Goal: Task Accomplishment & Management: Complete application form

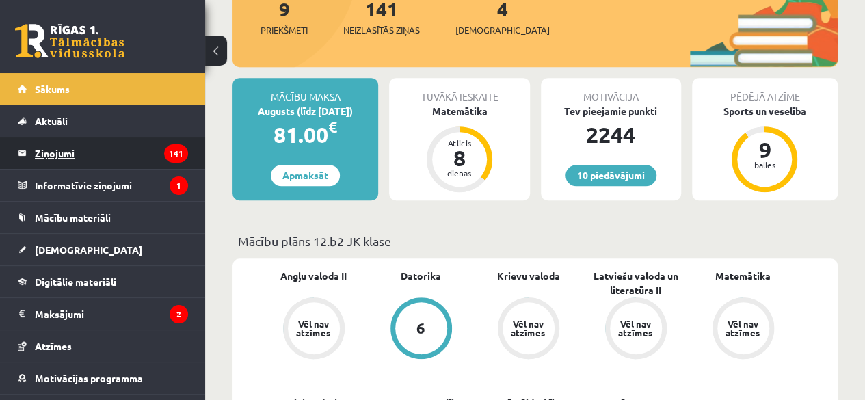
scroll to position [55, 0]
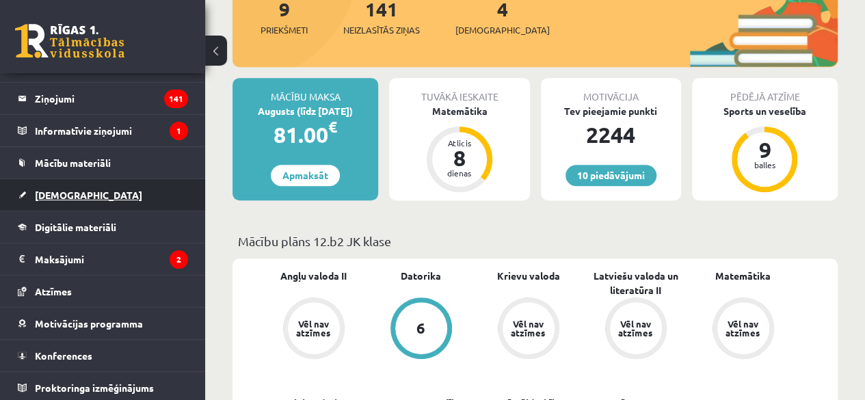
click at [77, 199] on link "[DEMOGRAPHIC_DATA]" at bounding box center [103, 194] width 170 height 31
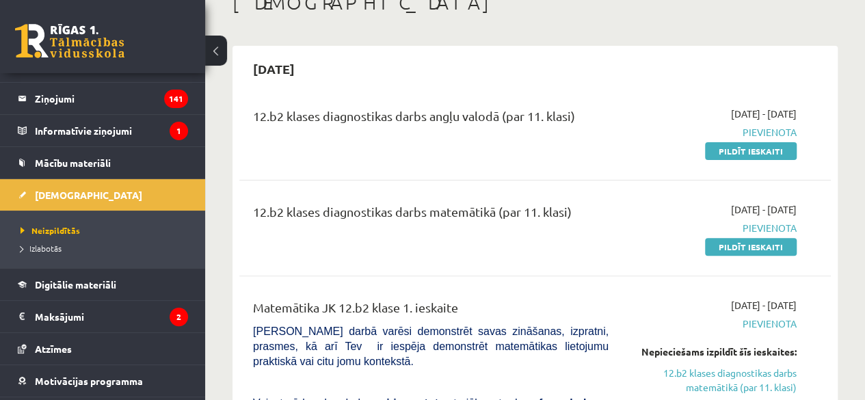
scroll to position [68, 0]
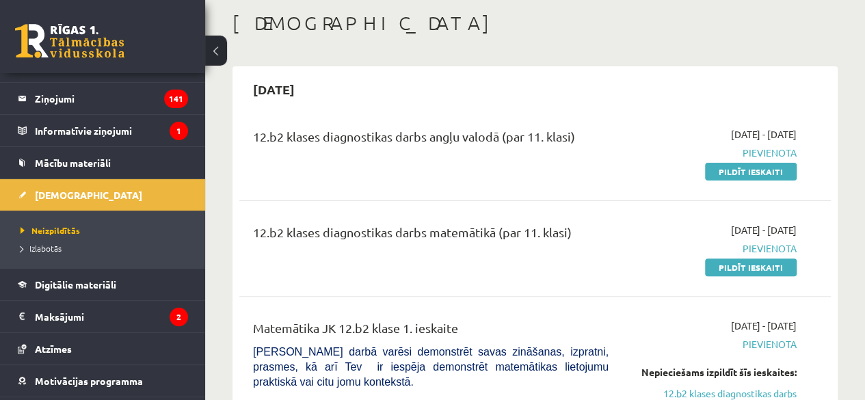
drag, startPoint x: 754, startPoint y: 173, endPoint x: 488, endPoint y: 72, distance: 284.1
click at [754, 173] on link "Pildīt ieskaiti" at bounding box center [751, 172] width 92 height 18
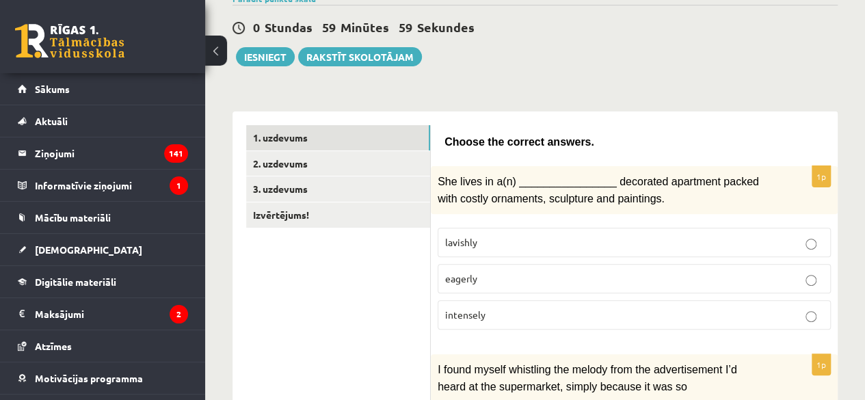
scroll to position [205, 0]
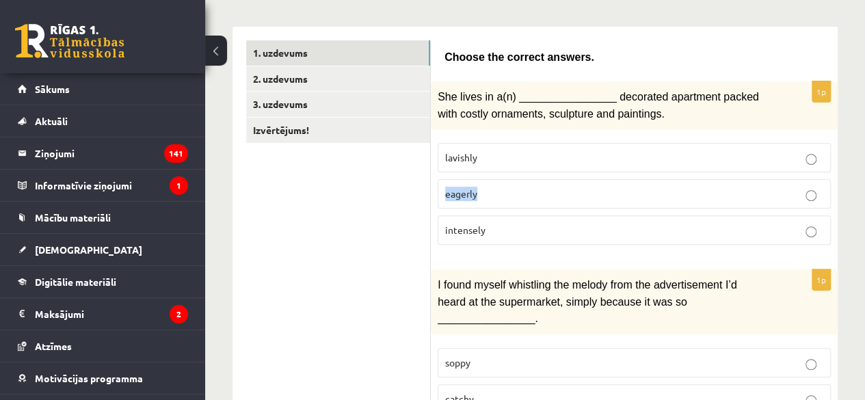
drag, startPoint x: 475, startPoint y: 189, endPoint x: 443, endPoint y: 188, distance: 31.5
click at [443, 188] on label "eagerly" at bounding box center [634, 193] width 393 height 29
copy span "eagerly"
click at [588, 237] on label "intensely" at bounding box center [634, 230] width 393 height 29
click at [592, 157] on p "lavishly" at bounding box center [634, 158] width 378 height 14
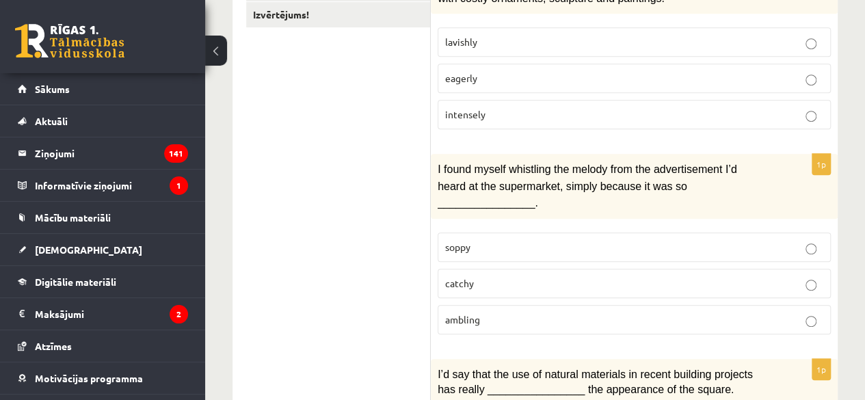
scroll to position [342, 0]
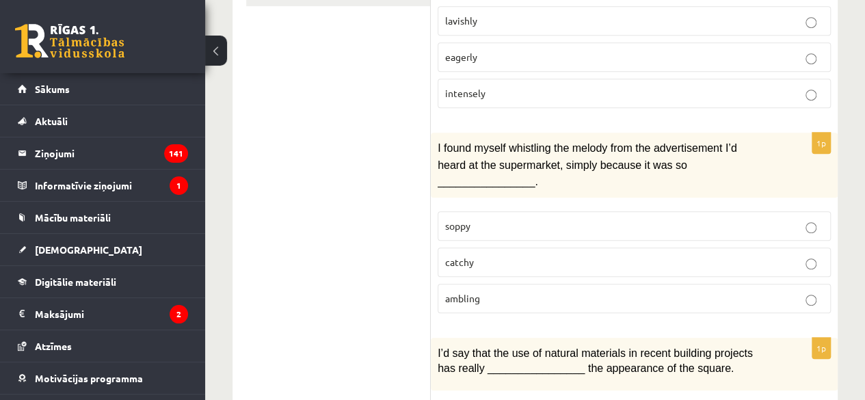
click at [566, 255] on p "catchy" at bounding box center [634, 262] width 378 height 14
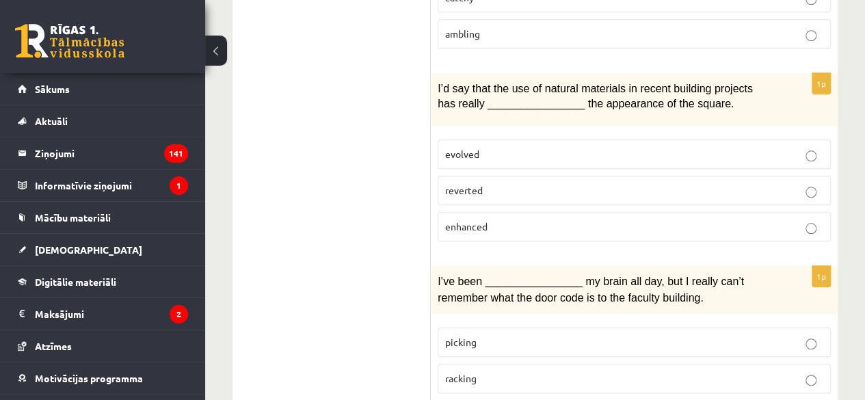
scroll to position [616, 0]
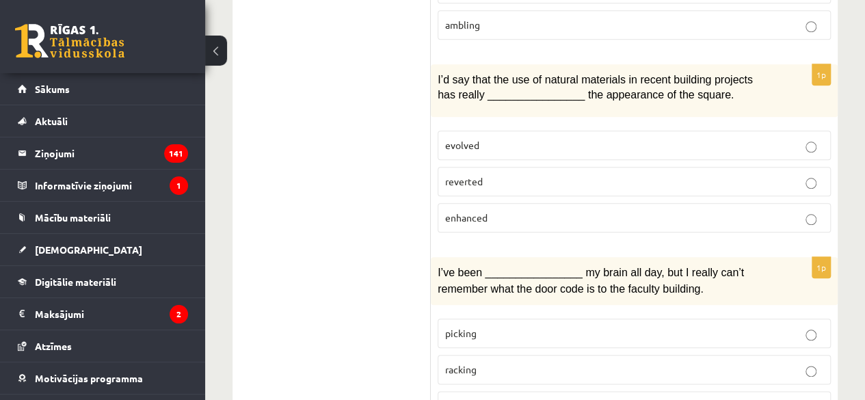
click at [517, 138] on p "evolved" at bounding box center [634, 145] width 378 height 14
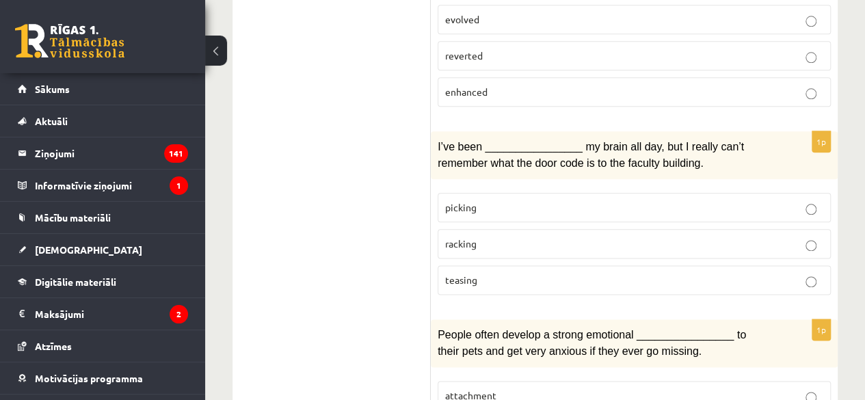
scroll to position [753, 0]
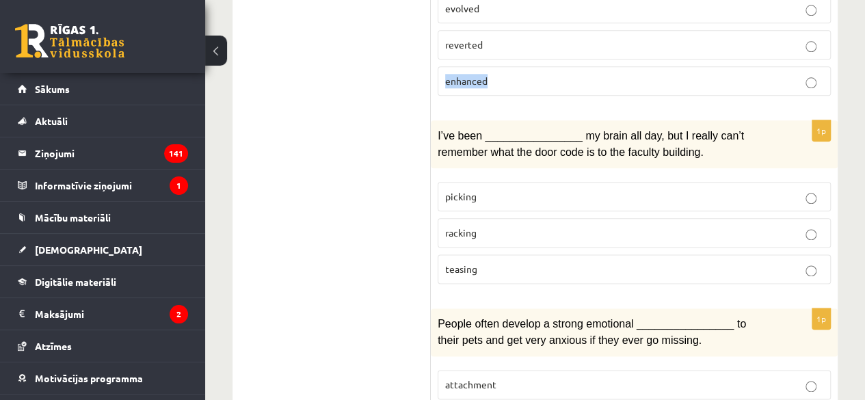
drag, startPoint x: 495, startPoint y: 53, endPoint x: 445, endPoint y: 55, distance: 50.7
click at [445, 66] on label "enhanced" at bounding box center [634, 80] width 393 height 29
click at [445, 69] on label "enhanced" at bounding box center [634, 80] width 393 height 29
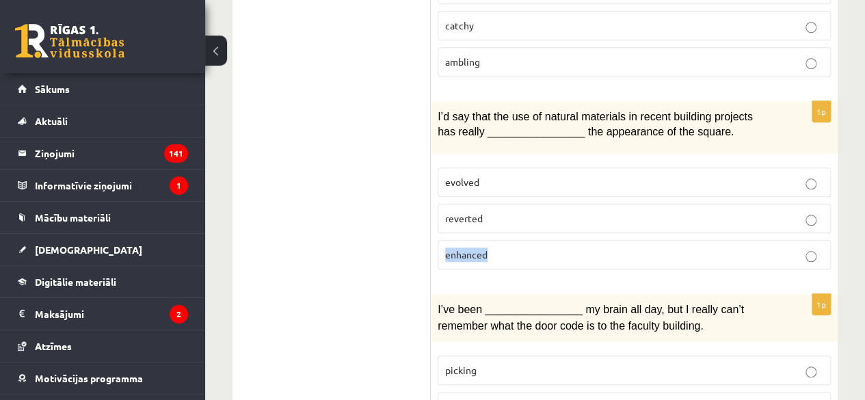
scroll to position [547, 0]
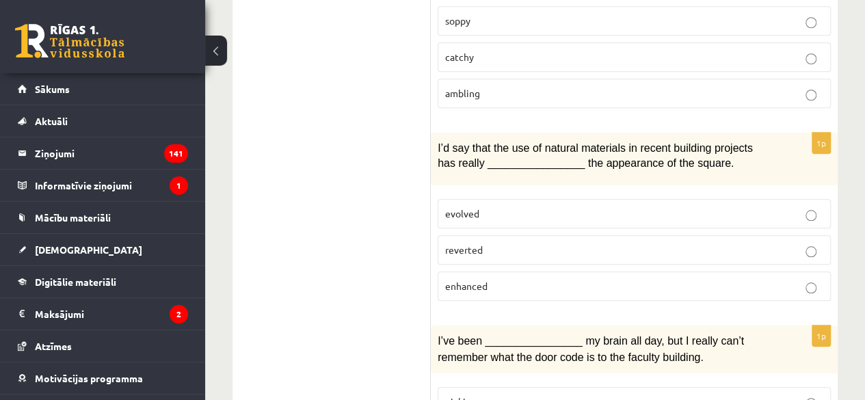
click at [499, 207] on p "evolved" at bounding box center [634, 214] width 378 height 14
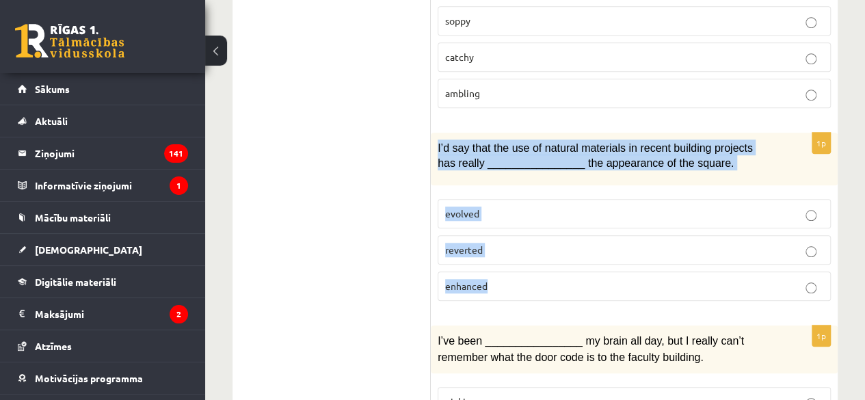
drag, startPoint x: 435, startPoint y: 120, endPoint x: 824, endPoint y: 263, distance: 413.8
click at [824, 263] on div "1p I’d say that the use of natural materials in recent building projects has re…" at bounding box center [634, 222] width 407 height 179
copy div "I’d say that the use of natural materials in recent building projects has reall…"
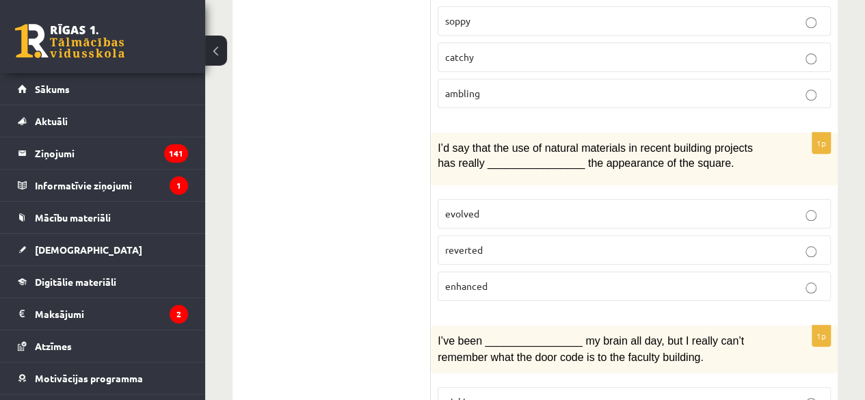
click at [525, 272] on label "enhanced" at bounding box center [634, 286] width 393 height 29
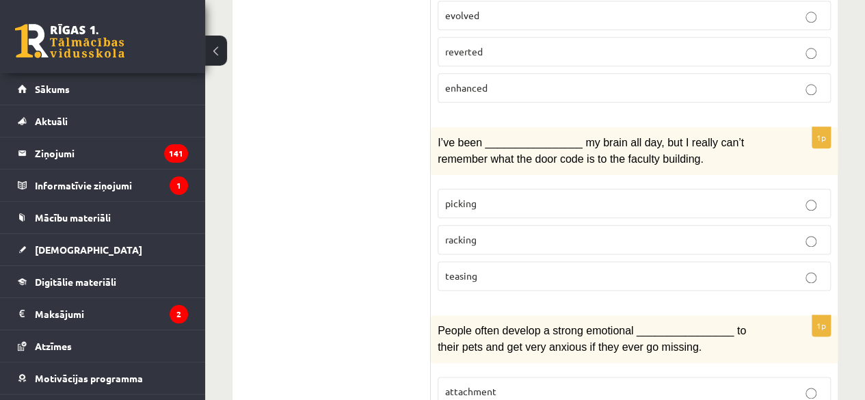
scroll to position [753, 0]
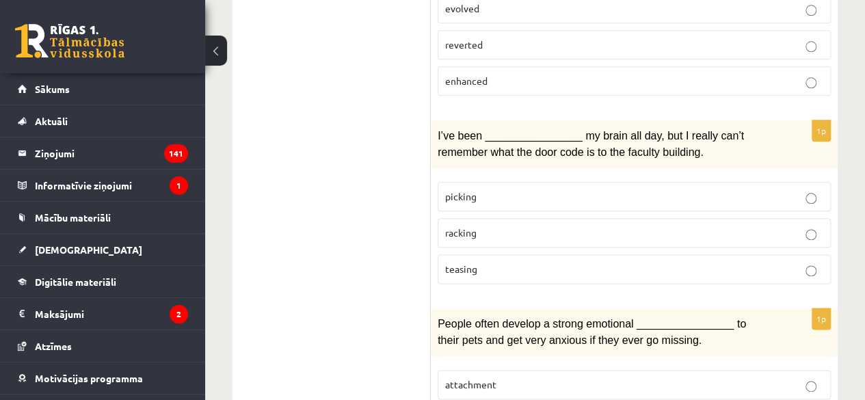
click at [517, 226] on p "racking" at bounding box center [634, 233] width 378 height 14
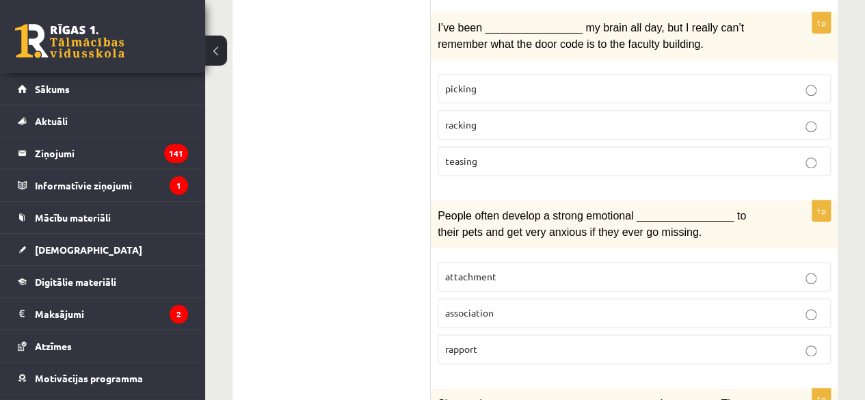
scroll to position [821, 0]
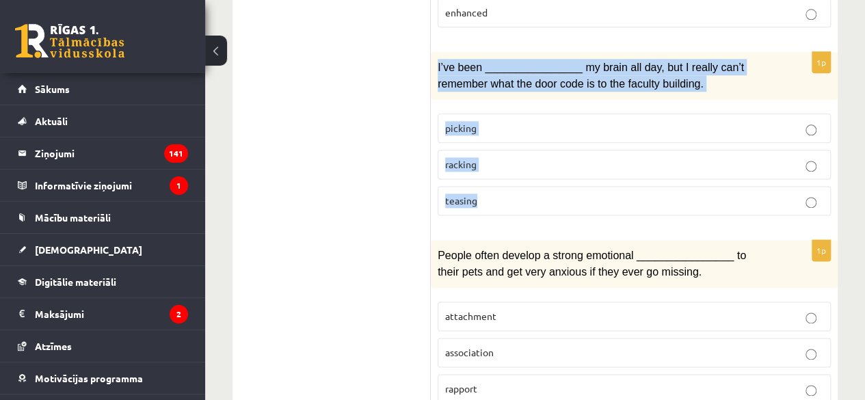
drag, startPoint x: 436, startPoint y: 41, endPoint x: 597, endPoint y: 167, distance: 203.7
click at [597, 167] on div "1p I’ve been ________________ my brain all day, but I really can’t remember wha…" at bounding box center [634, 139] width 407 height 174
copy div "I’ve been ________________ my brain all day, but I really can’t remember what t…"
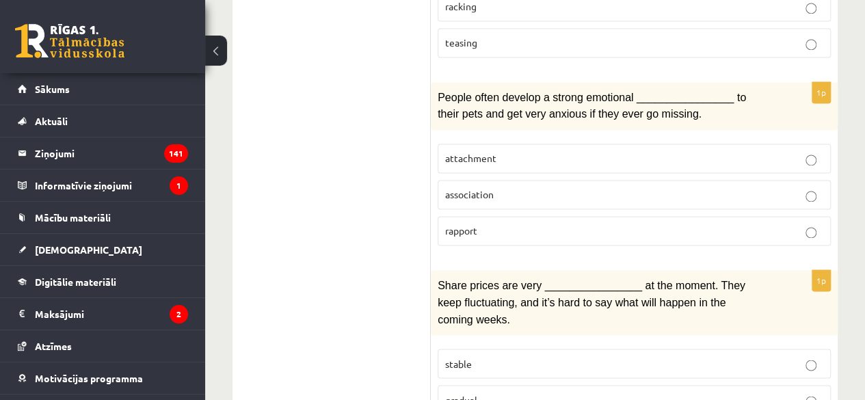
scroll to position [958, 0]
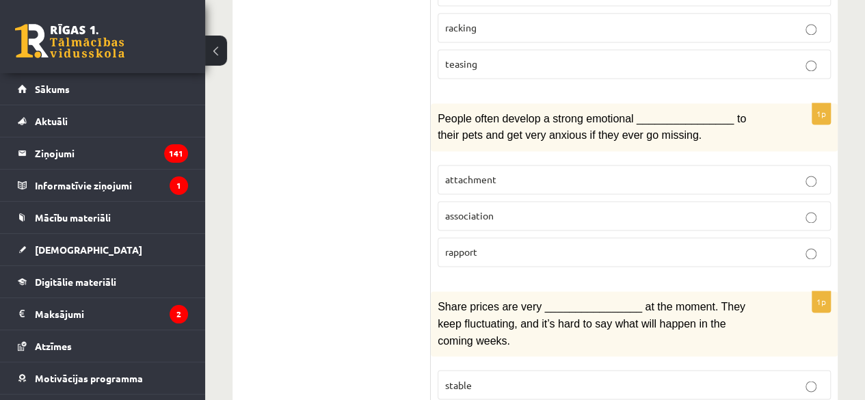
click at [670, 172] on p "attachment" at bounding box center [634, 179] width 378 height 14
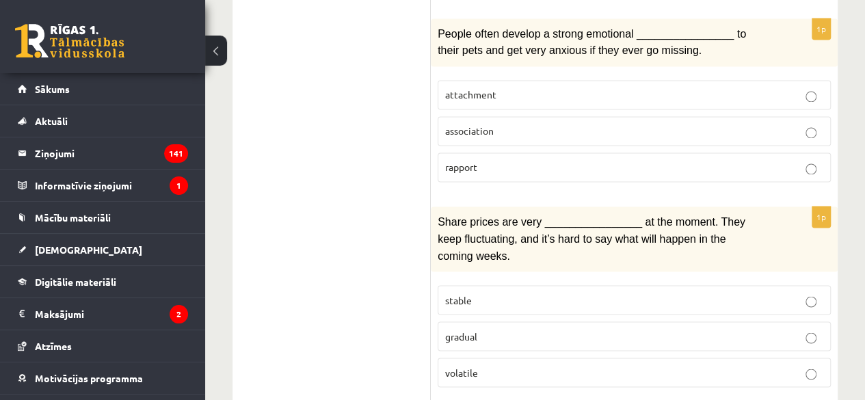
scroll to position [1163, 0]
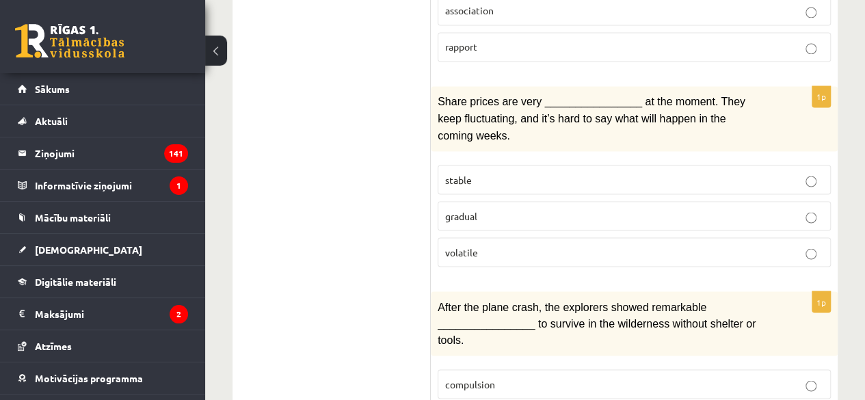
click at [494, 201] on label "gradual" at bounding box center [634, 215] width 393 height 29
click at [493, 209] on p "gradual" at bounding box center [634, 216] width 378 height 14
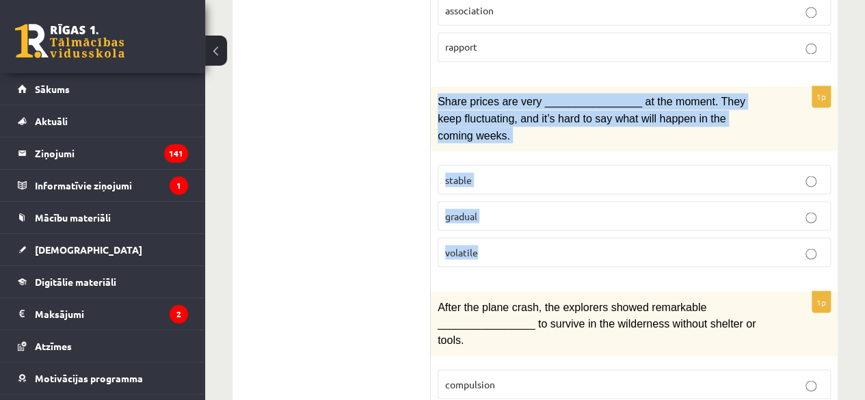
drag, startPoint x: 435, startPoint y: 68, endPoint x: 494, endPoint y: 192, distance: 136.5
click at [494, 192] on div "1p Share prices are very ________________ at the moment. They keep fluctuating,…" at bounding box center [634, 182] width 407 height 192
copy div "Share prices are very ________________ at the moment. They keep fluctuating, an…"
click at [530, 245] on p "volatile" at bounding box center [634, 252] width 378 height 14
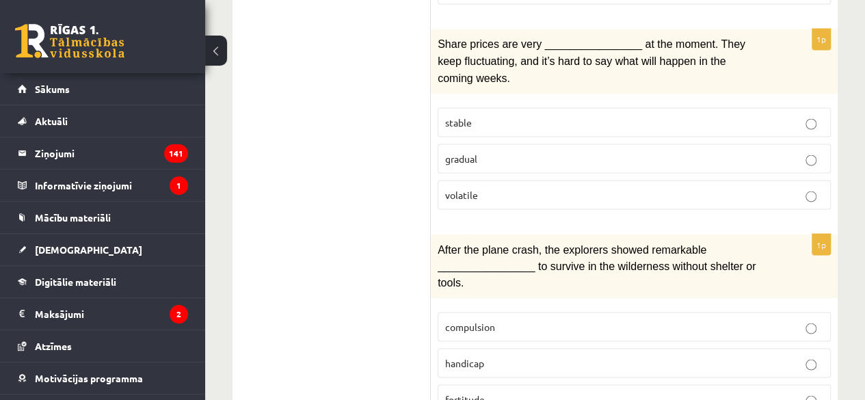
scroll to position [1368, 0]
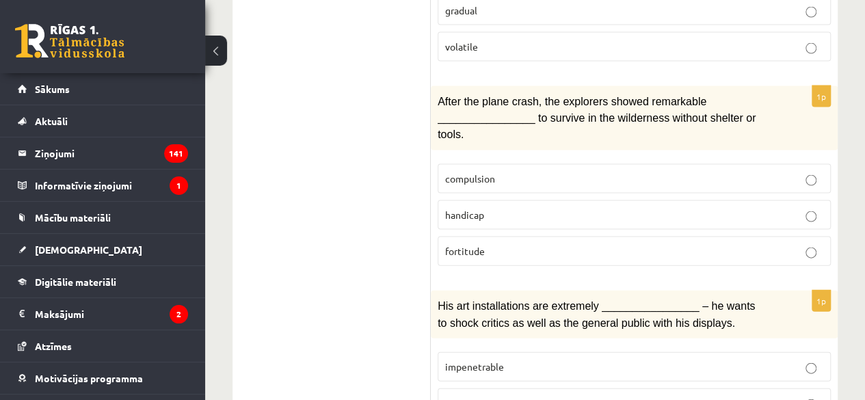
click at [582, 172] on p "compulsion" at bounding box center [634, 179] width 378 height 14
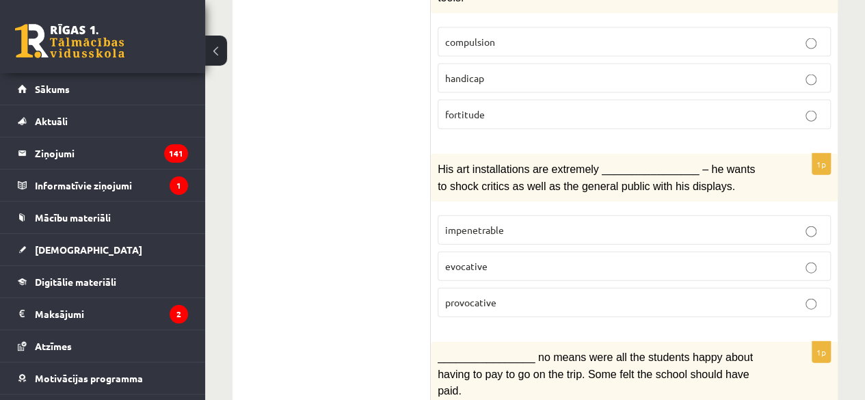
scroll to position [1574, 0]
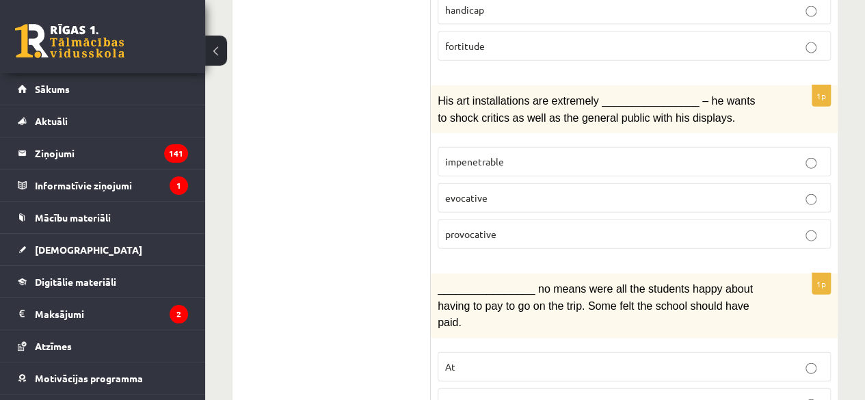
click at [497, 227] on p "provocative" at bounding box center [634, 234] width 378 height 14
click label "impenetrable"
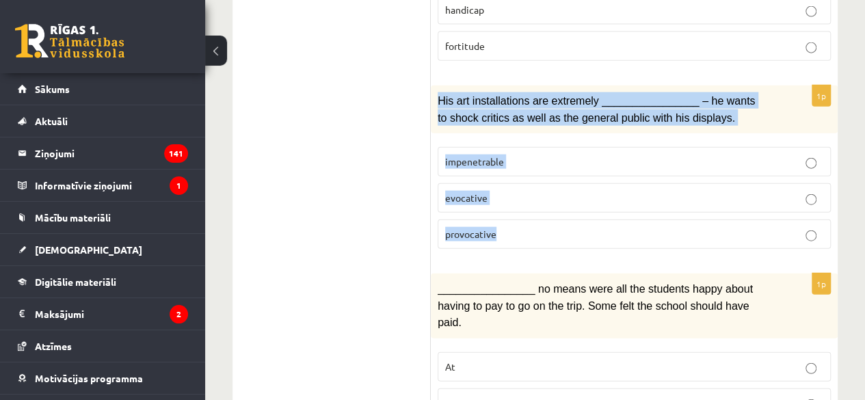
drag, startPoint x: 435, startPoint y: 29, endPoint x: 538, endPoint y: 143, distance: 153.5
click div "1p His art installations are extremely ________________ – he wants to shock cri…"
copy div "His art installations are extremely ________________ – he wants to shock critic…"
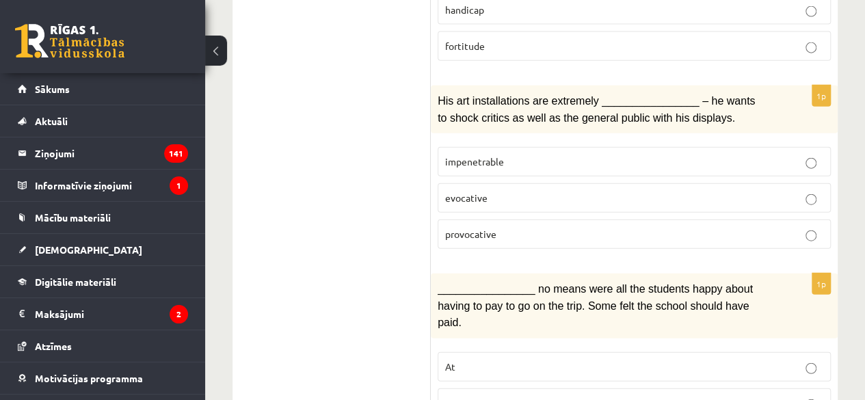
drag, startPoint x: 443, startPoint y: 193, endPoint x: 439, endPoint y: 178, distance: 15.4
click div "Choose the correct answers. 1p She lives in a(n) ________________ decorated apa…"
click label "provocative"
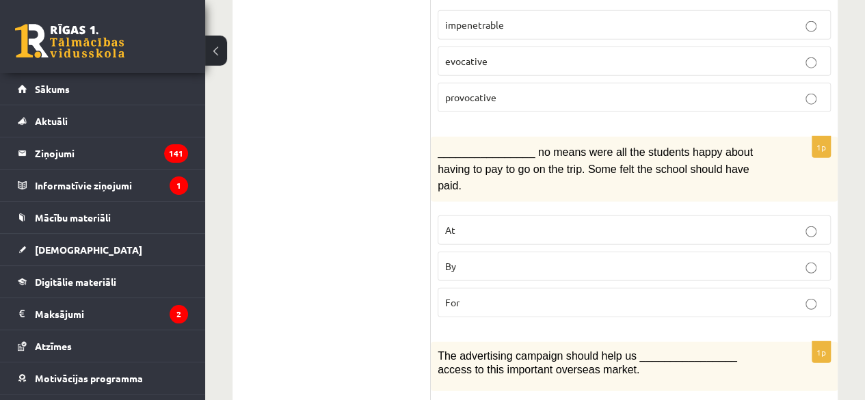
click p "By"
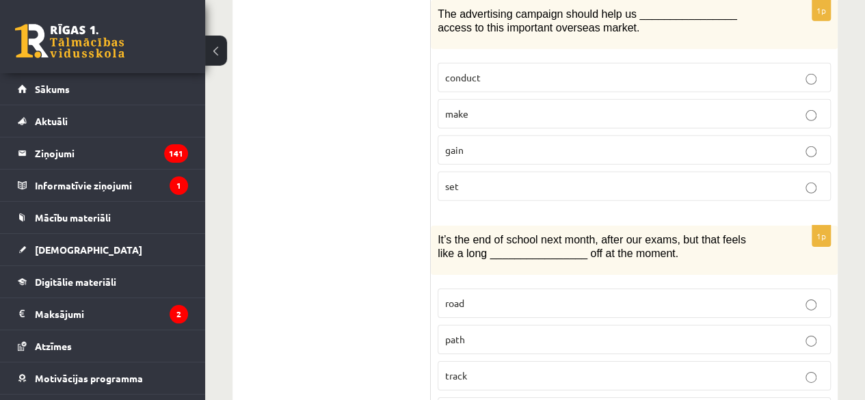
scroll to position [1916, 0]
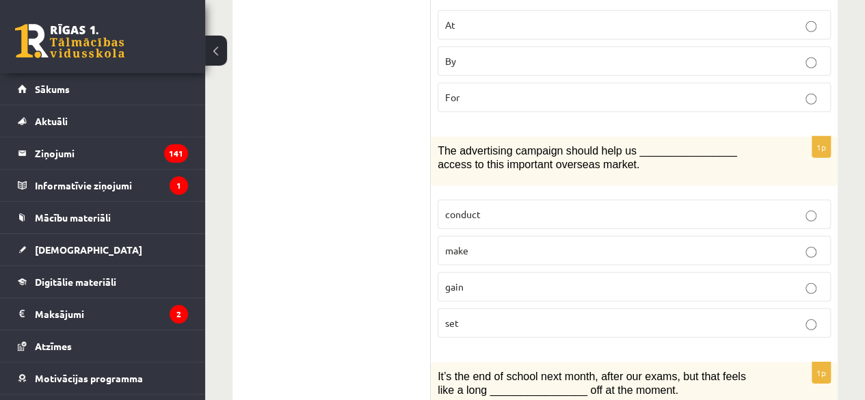
click p "gain"
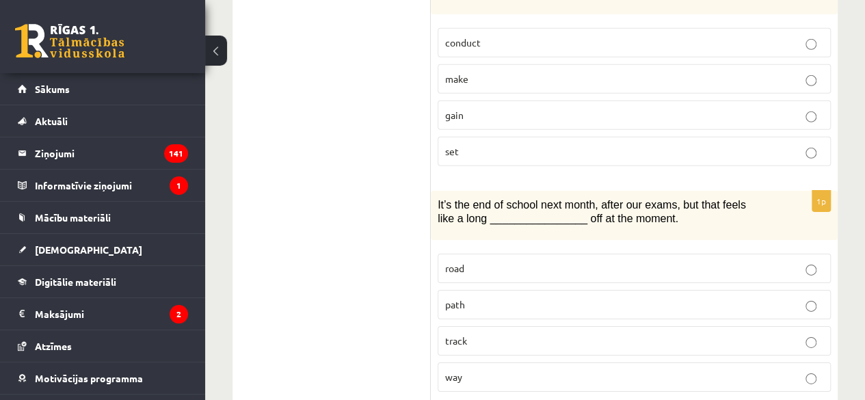
scroll to position [2080, 0]
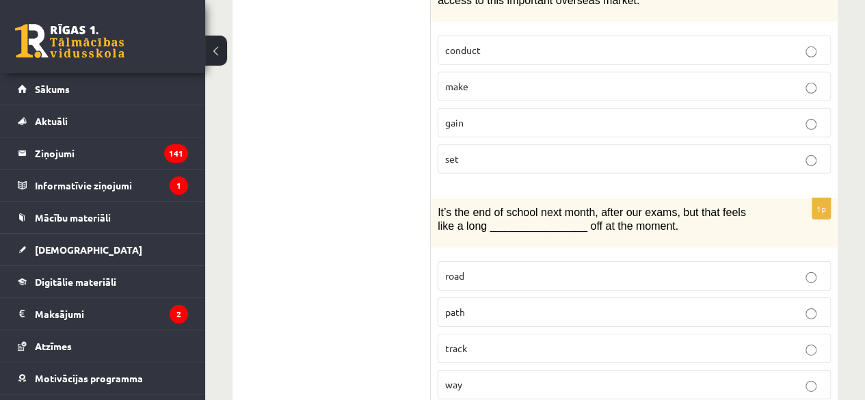
click p "way"
click p "road"
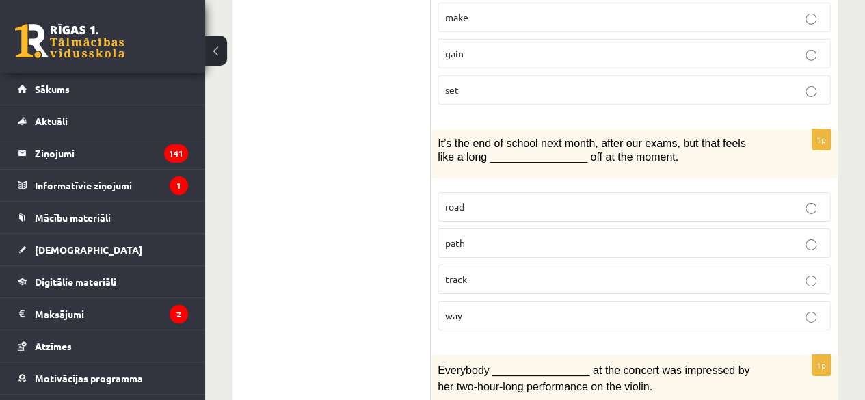
scroll to position [2217, 0]
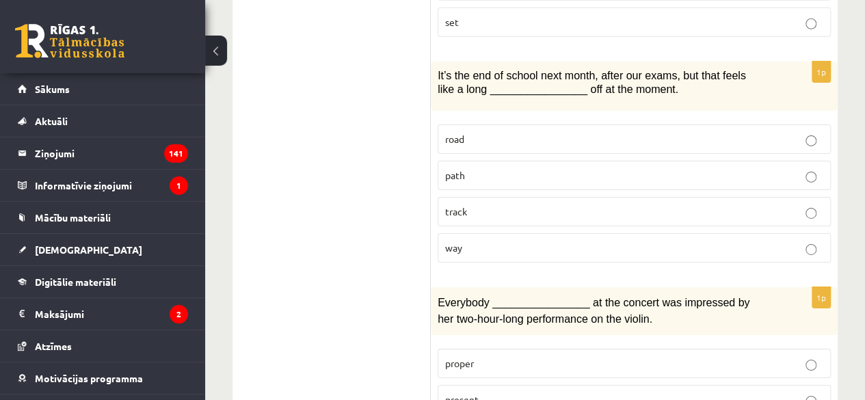
click p "present"
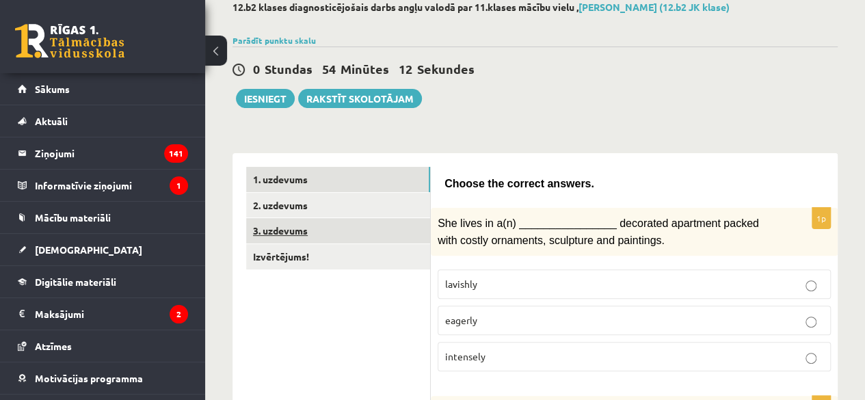
scroll to position [137, 0]
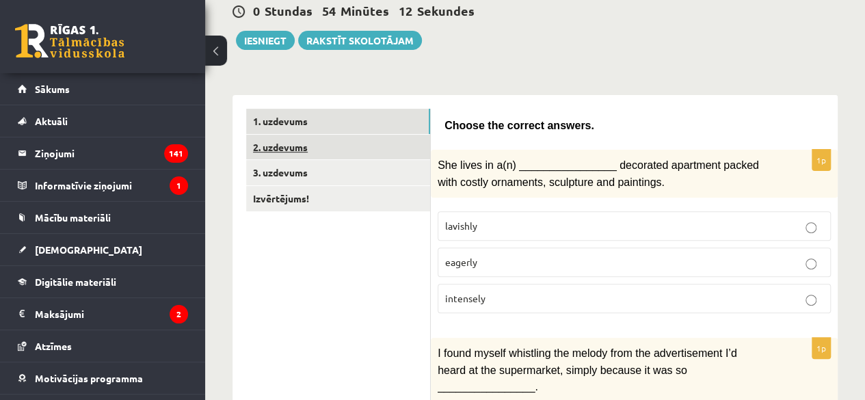
click link "2. uzdevums"
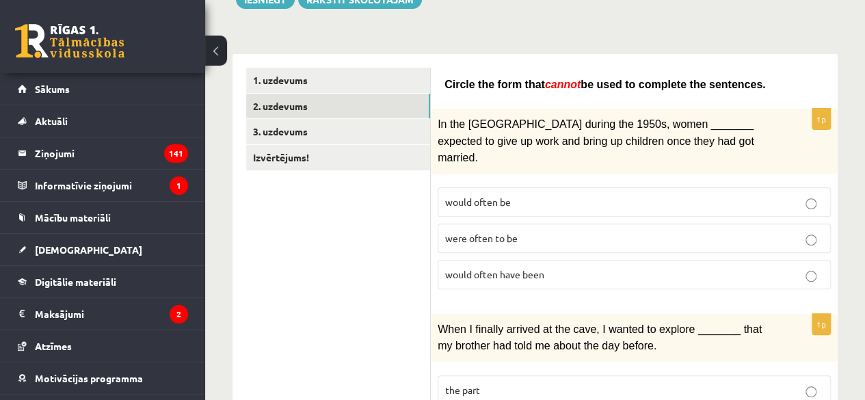
scroll to position [205, 0]
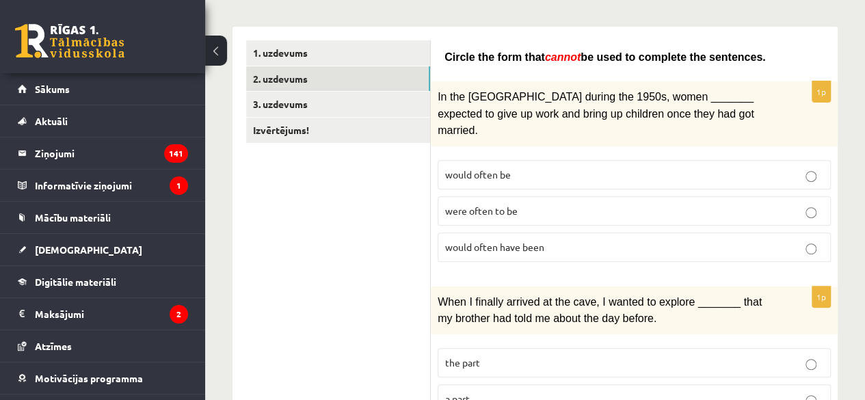
click p "would often have been"
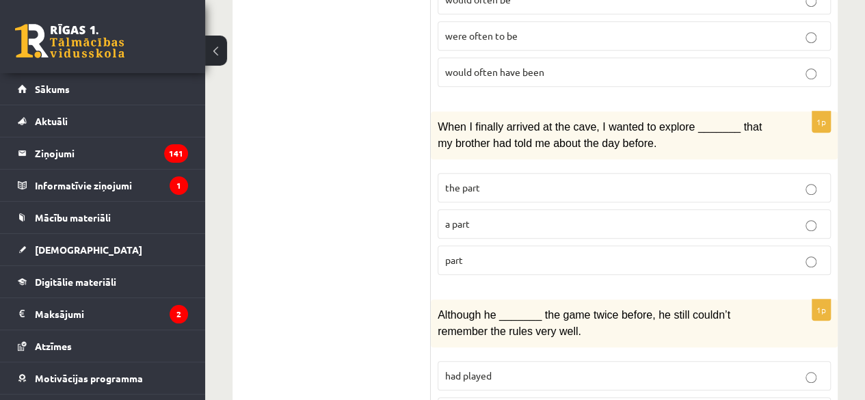
scroll to position [410, 0]
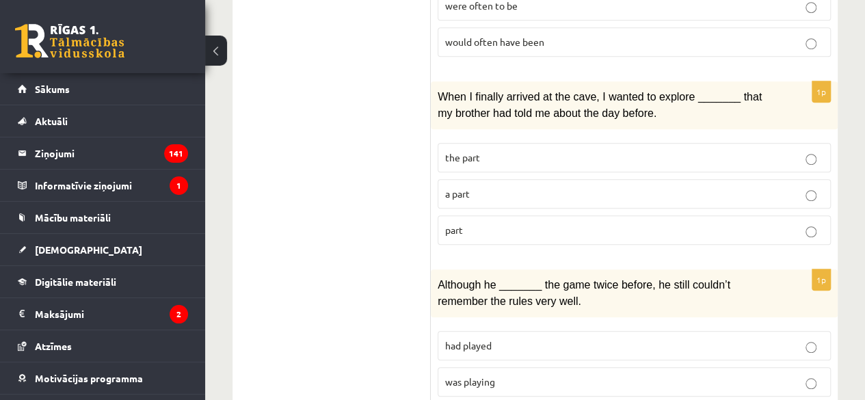
click p "part"
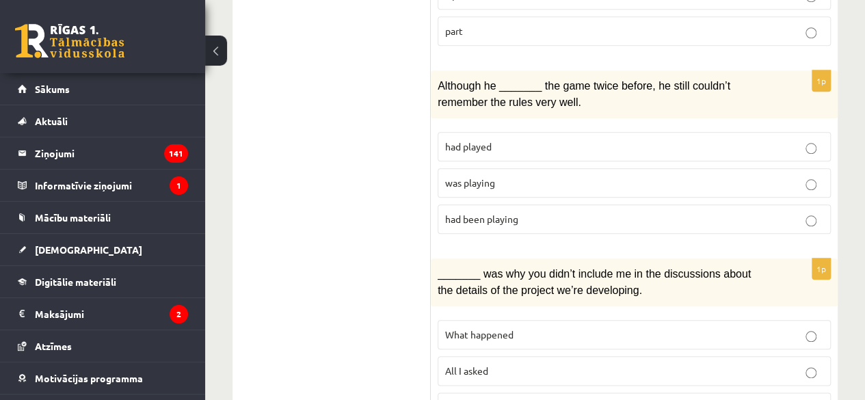
scroll to position [616, 0]
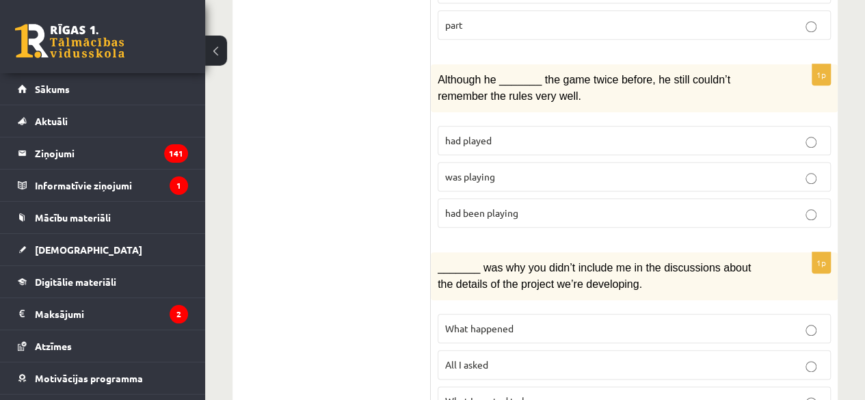
click label "was playing"
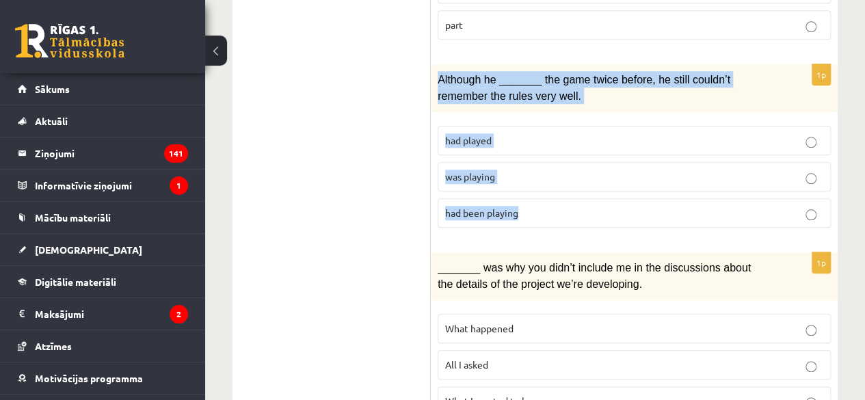
drag, startPoint x: 436, startPoint y: 52, endPoint x: 573, endPoint y: 161, distance: 174.8
click div "1p Although he _______ the game twice before, he still couldn’t remember the ru…"
copy div "Although he _______ the game twice before, he still couldn’t remember the rules…"
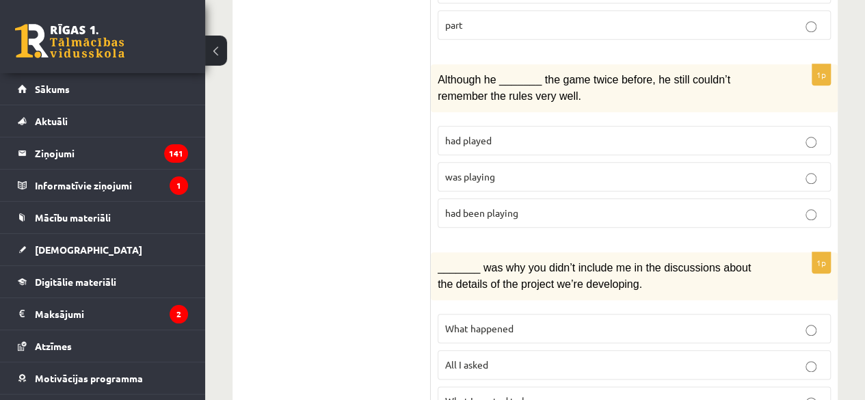
click ul "1. uzdevums 2. uzdevums 3. uzdevums Izvērtējums!"
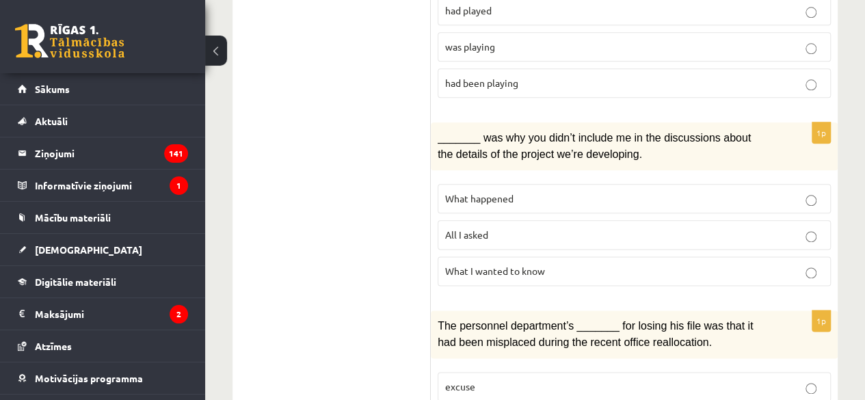
scroll to position [753, 0]
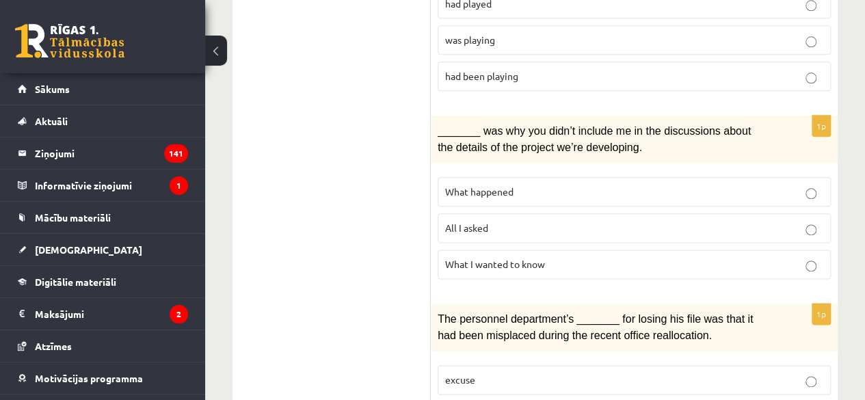
click label "What happened"
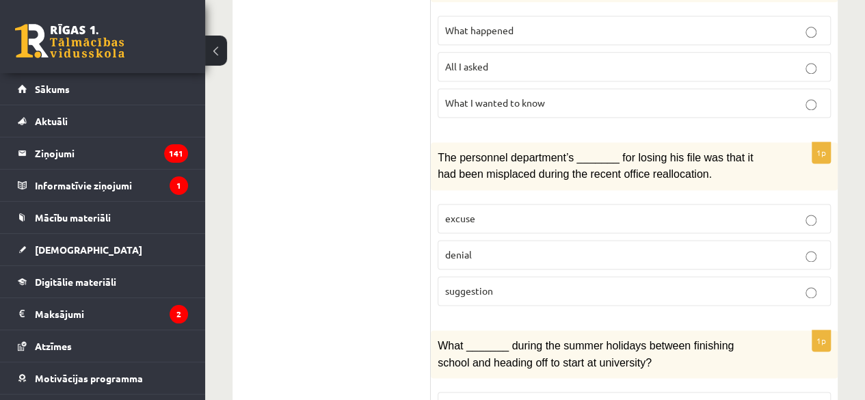
scroll to position [958, 0]
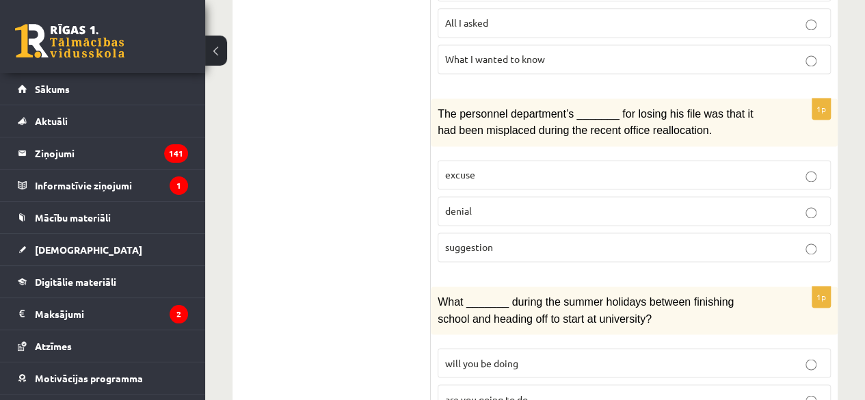
click p "denial"
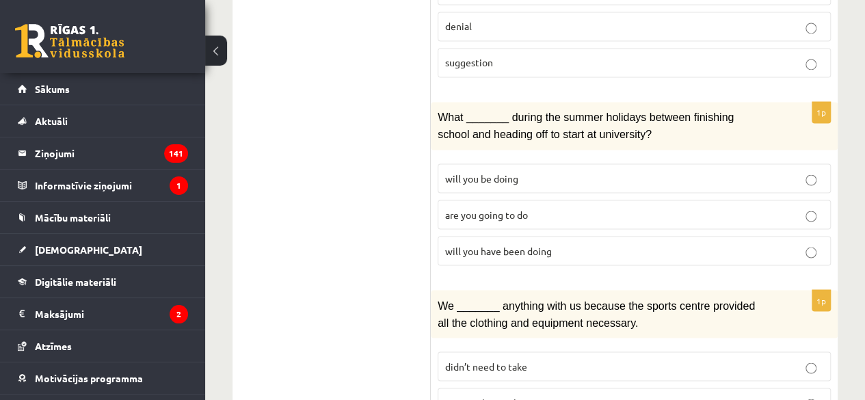
scroll to position [1163, 0]
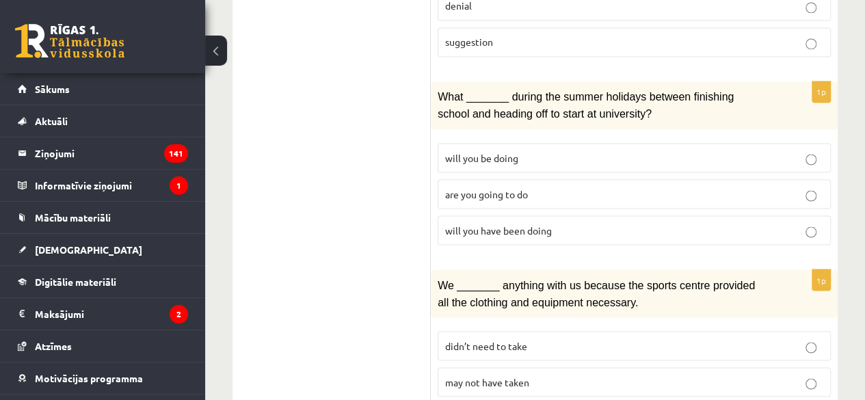
click p "will you have been doing"
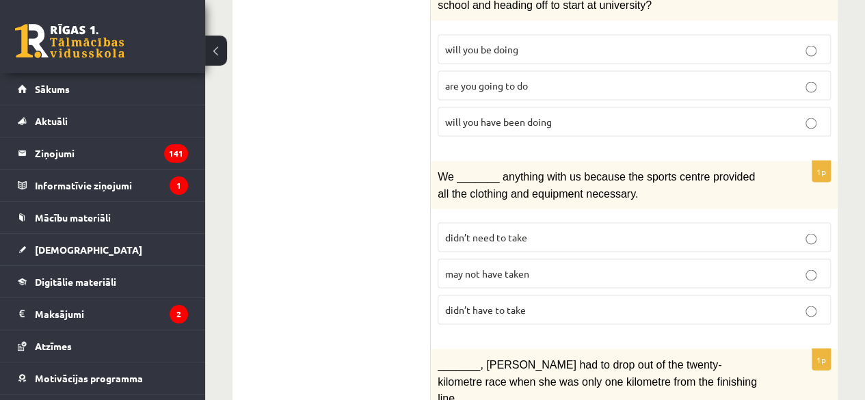
scroll to position [1300, 0]
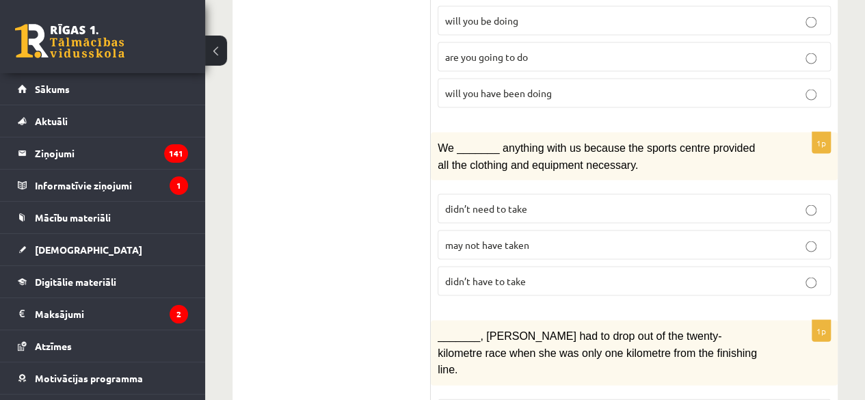
click label "may not have taken"
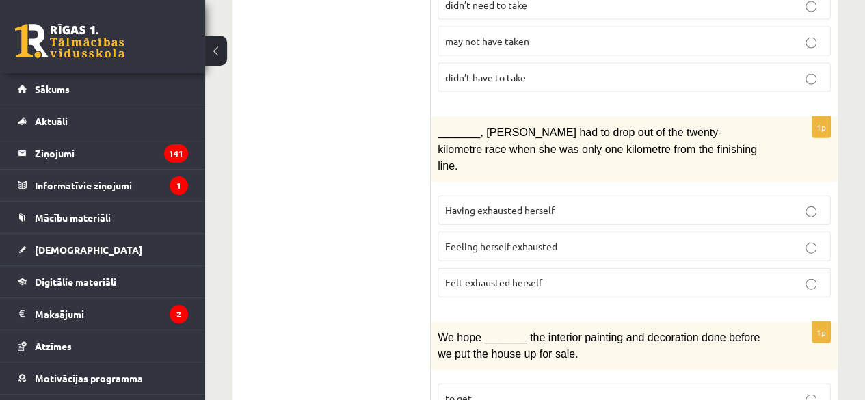
scroll to position [1505, 0]
click p "Felt exhausted herself"
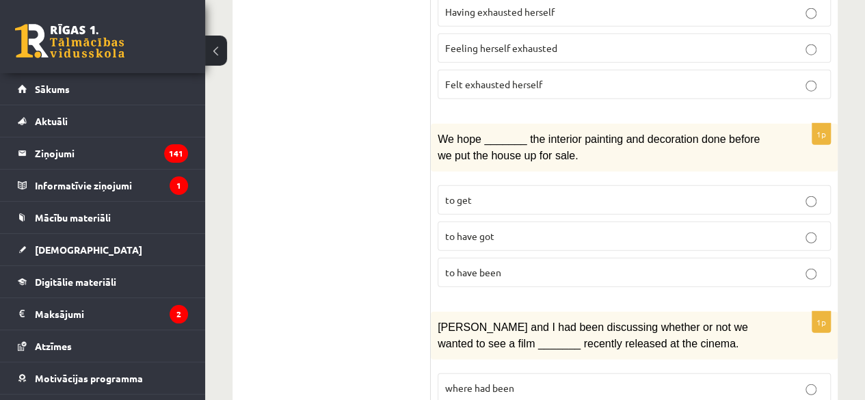
scroll to position [1710, 0]
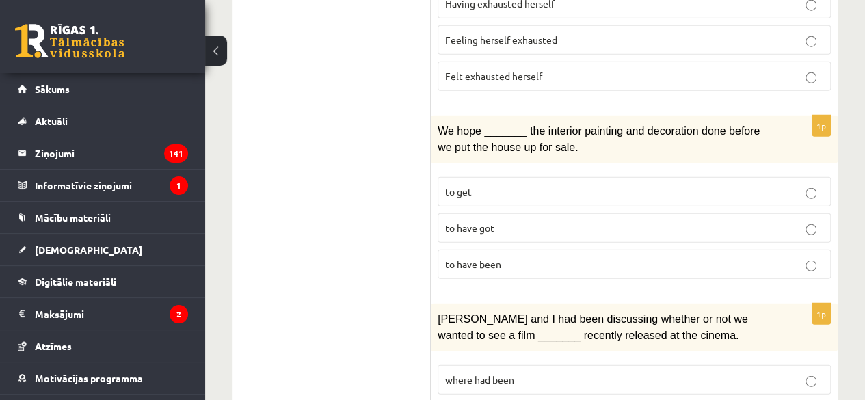
click p "to have been"
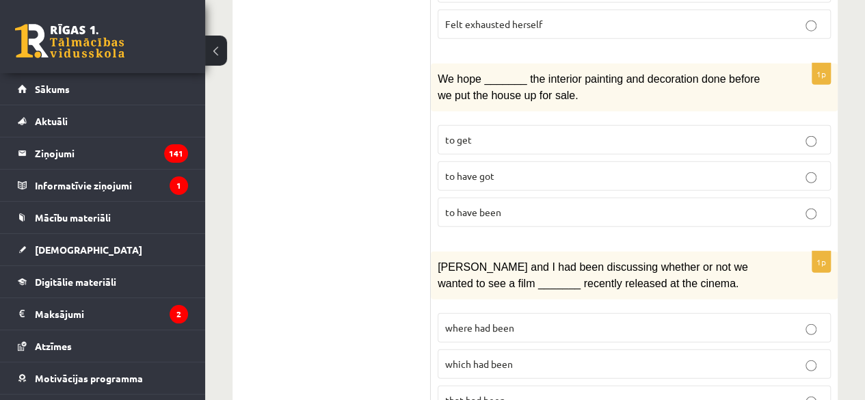
click p "where had been"
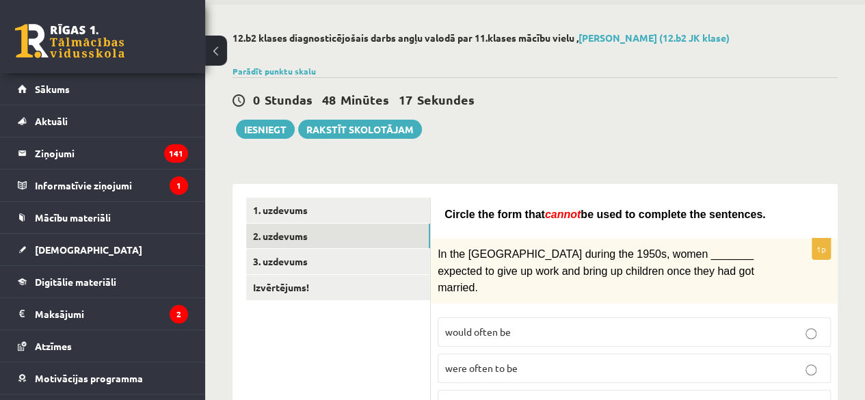
scroll to position [0, 0]
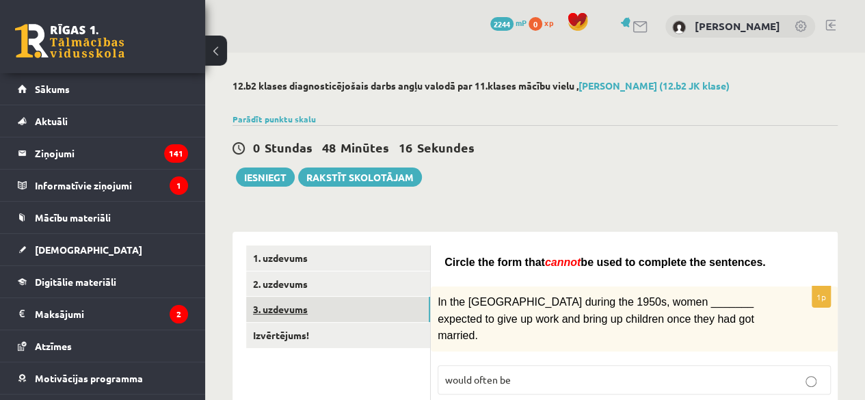
click link "3. uzdevums"
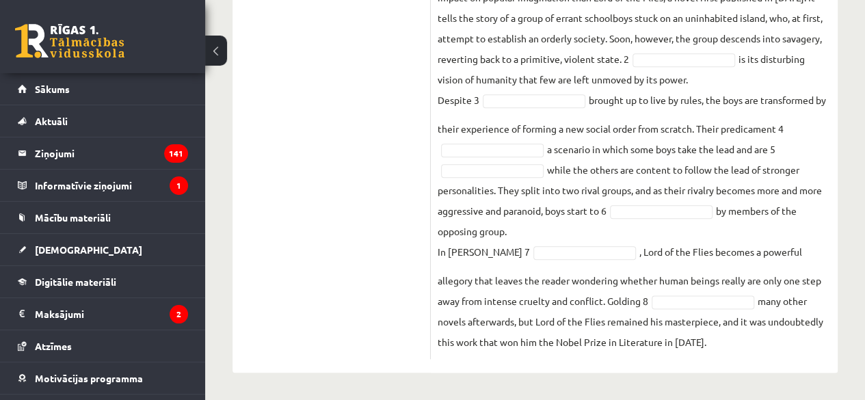
scroll to position [716, 0]
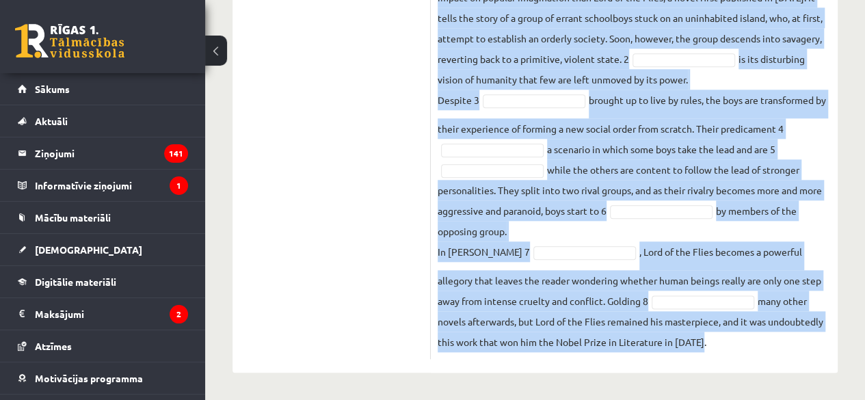
drag, startPoint x: 436, startPoint y: 168, endPoint x: 839, endPoint y: 341, distance: 438.8
click div "12.b2 klases diagnosticējošais darbs angļu valodā par 11.klases mācību vielu , …"
copy div "Complete the text with the correct words (a–d). 1. a No sooner b Rarely c Only …"
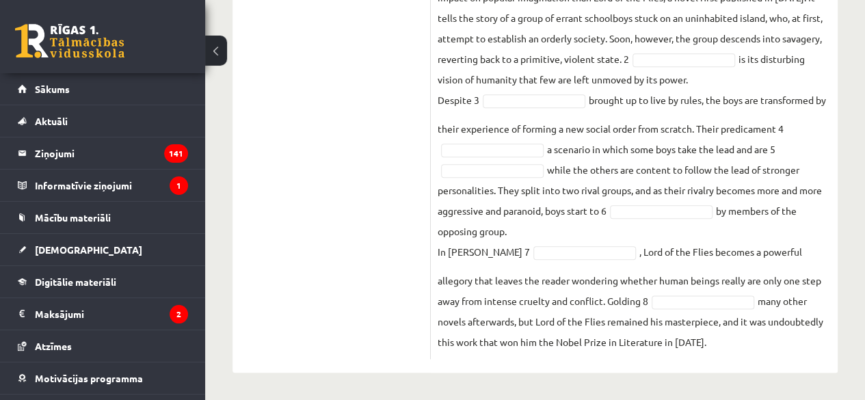
click ul "1. uzdevums 2. uzdevums 3. uzdevums Izvērtējums!"
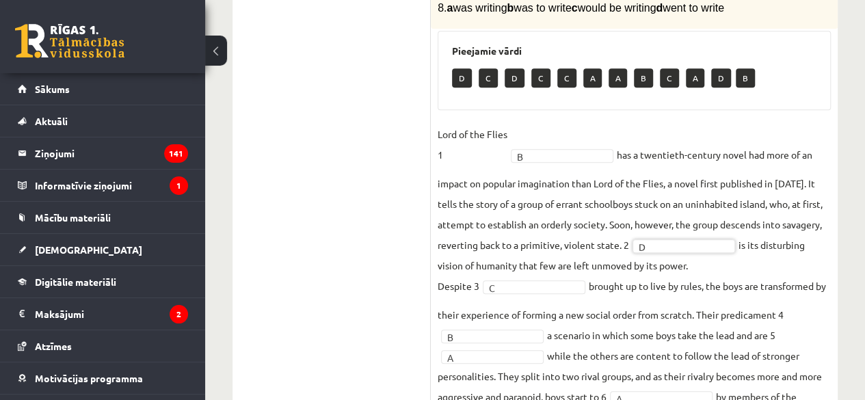
scroll to position [479, 0]
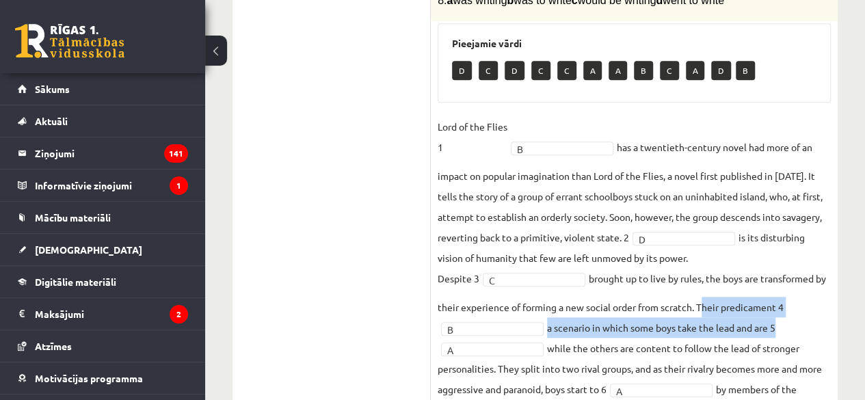
drag, startPoint x: 713, startPoint y: 333, endPoint x: 770, endPoint y: 357, distance: 62.3
click fieldset "Lord of the Flies 1 B * has a twentieth-century novel had more of an impact on …"
copy fieldset "Their predicament 4 B a scenario in which some boys take the lead and are"
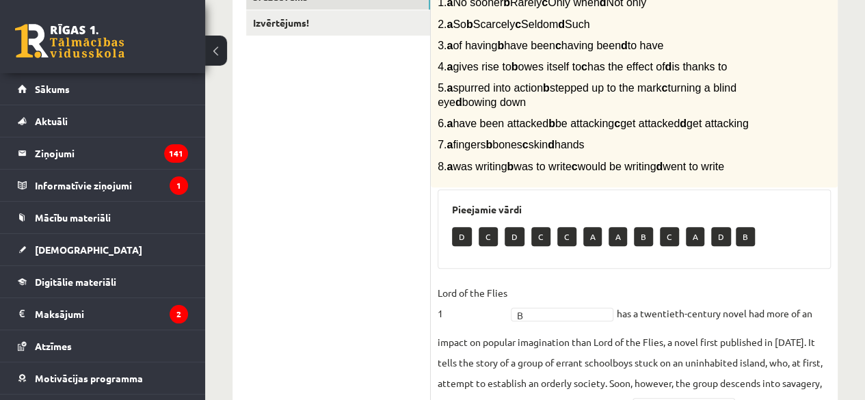
scroll to position [274, 0]
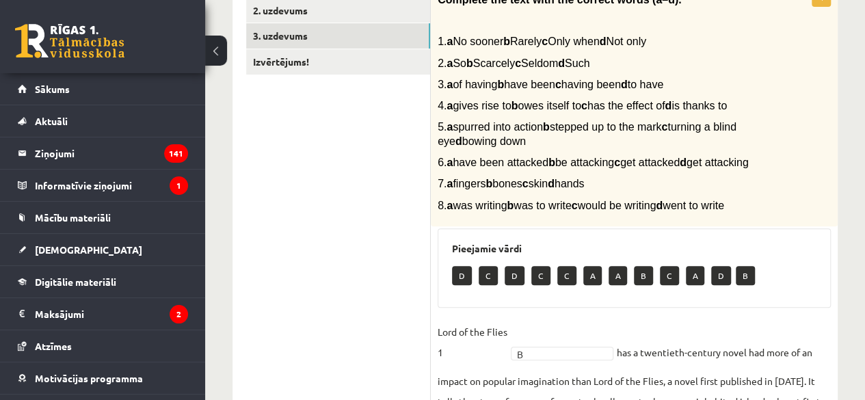
drag, startPoint x: 454, startPoint y: 108, endPoint x: 757, endPoint y: 94, distance: 302.7
click div "Complete the text with the correct words (a–d). 1. a No sooner b Rarely c Only …"
copy span "a gives rise to b owes itself to c has the effect of d is thanks to"
click ul "1. uzdevums 2. uzdevums 3. uzdevums Izvērtējums!"
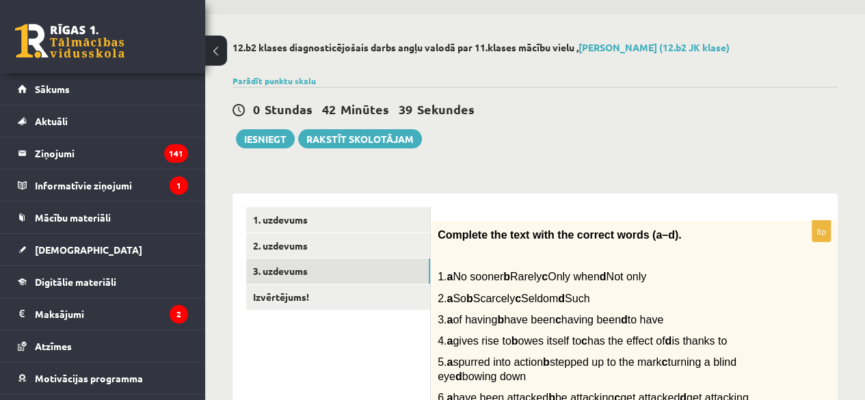
scroll to position [0, 0]
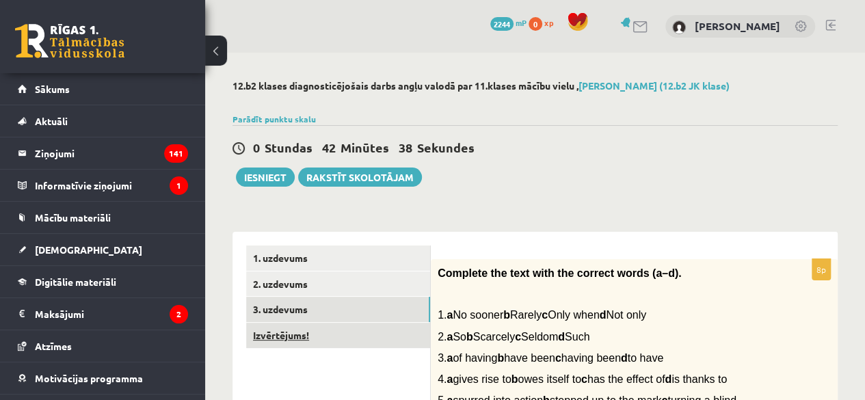
click link "Izvērtējums!"
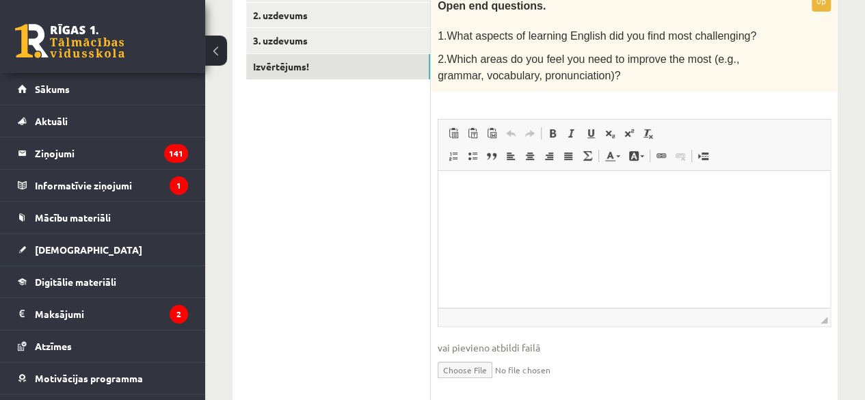
scroll to position [274, 0]
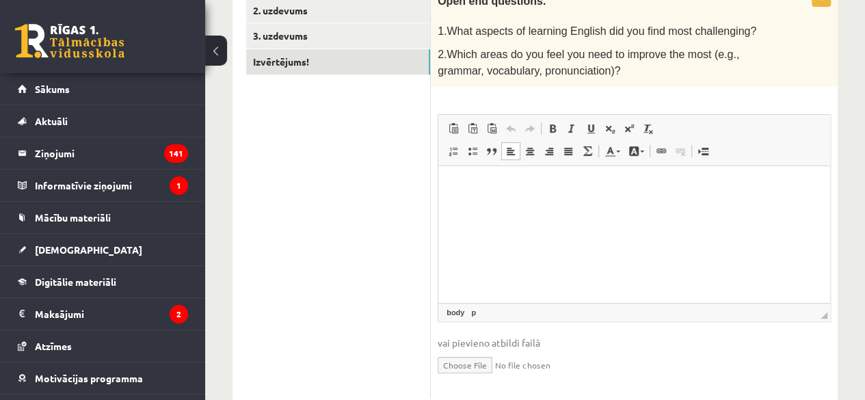
click html
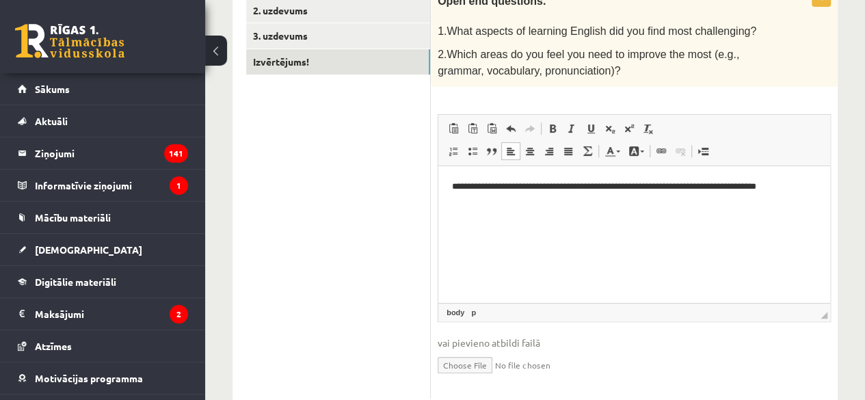
click p "**********"
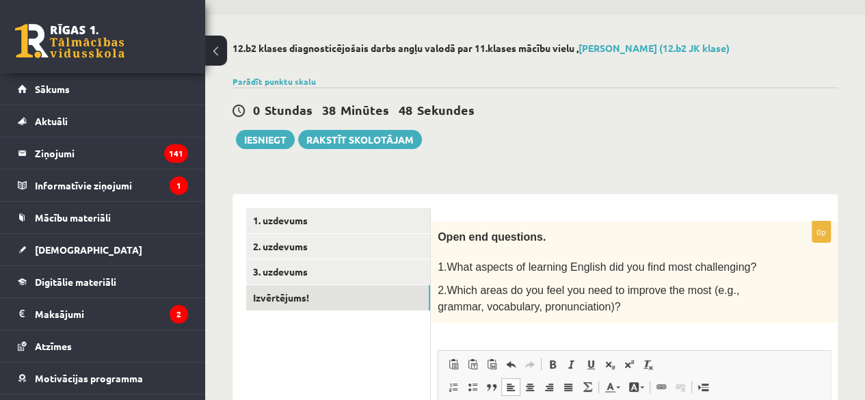
scroll to position [36, 0]
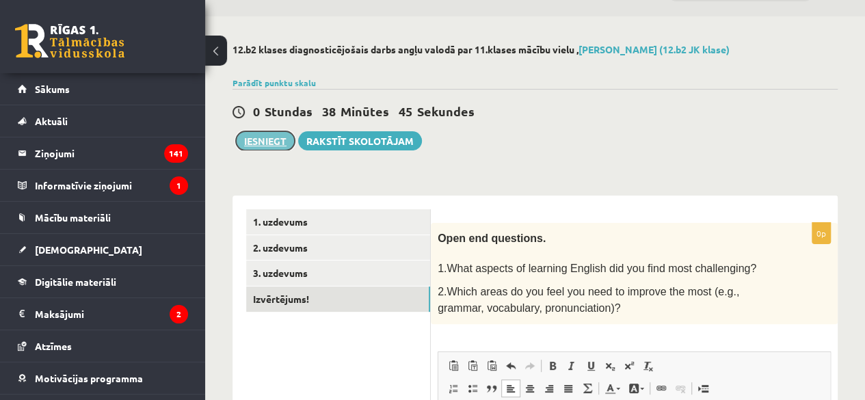
click button "Iesniegt"
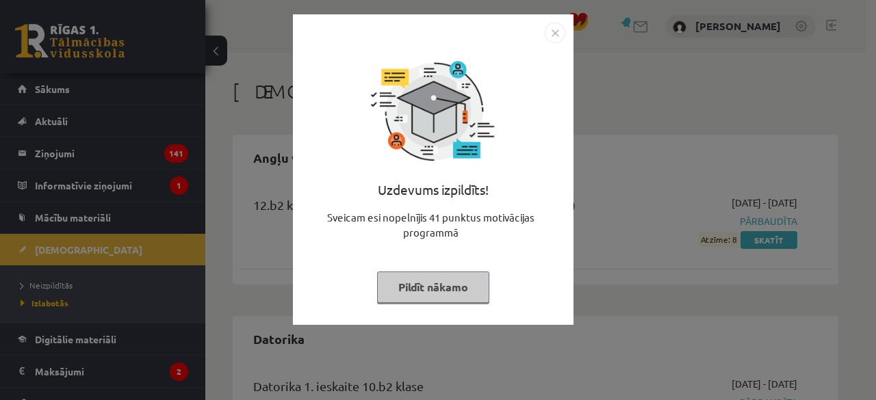
click at [445, 293] on button "Pildīt nākamo" at bounding box center [433, 287] width 112 height 31
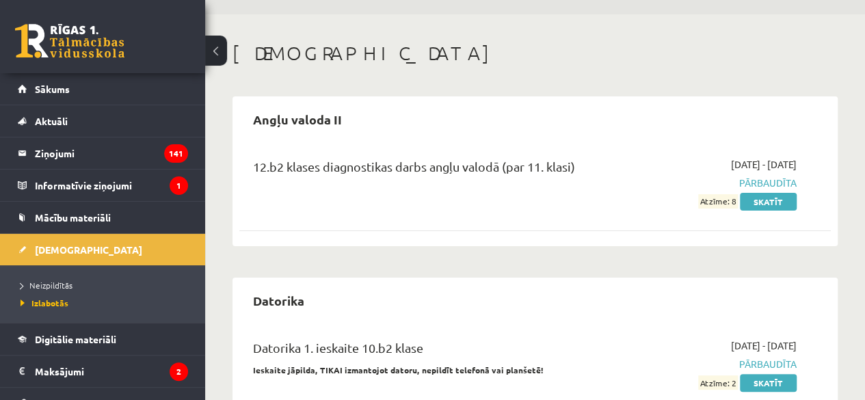
scroll to position [68, 0]
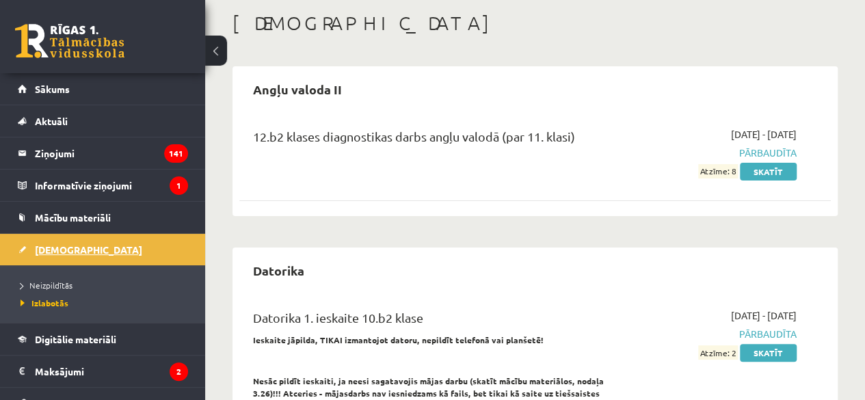
click at [62, 254] on span "[DEMOGRAPHIC_DATA]" at bounding box center [88, 250] width 107 height 12
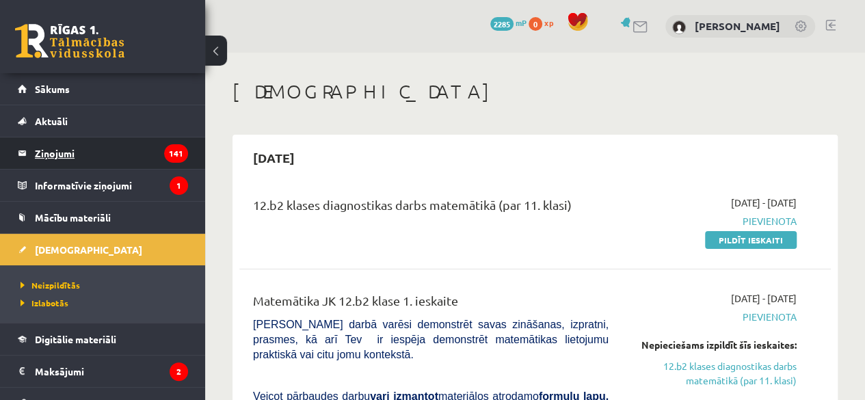
click at [83, 166] on legend "Ziņojumi 141" at bounding box center [111, 153] width 153 height 31
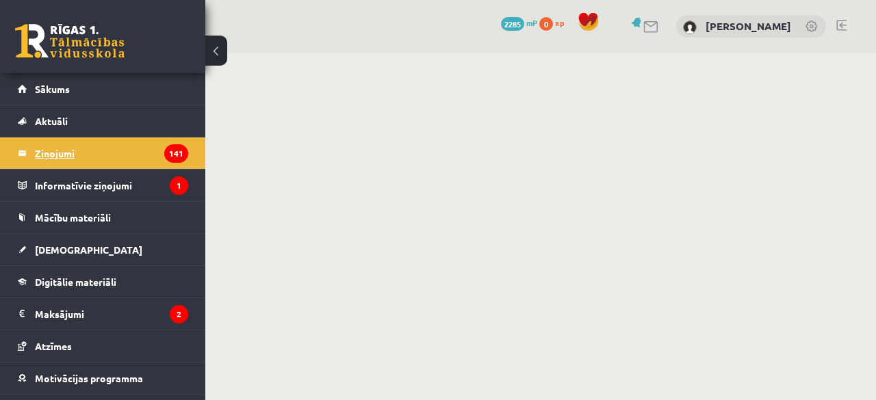
click at [77, 158] on legend "Ziņojumi 141" at bounding box center [111, 153] width 153 height 31
click at [56, 155] on legend "Ziņojumi 141" at bounding box center [111, 153] width 153 height 31
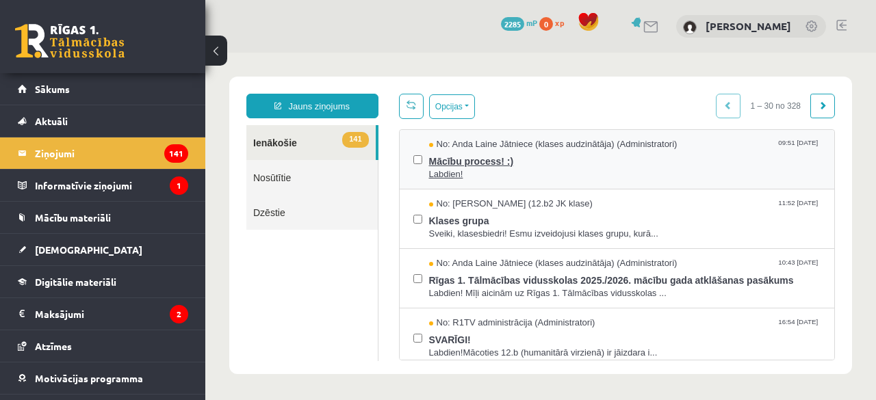
click at [488, 168] on span "Labdien!" at bounding box center [625, 174] width 392 height 13
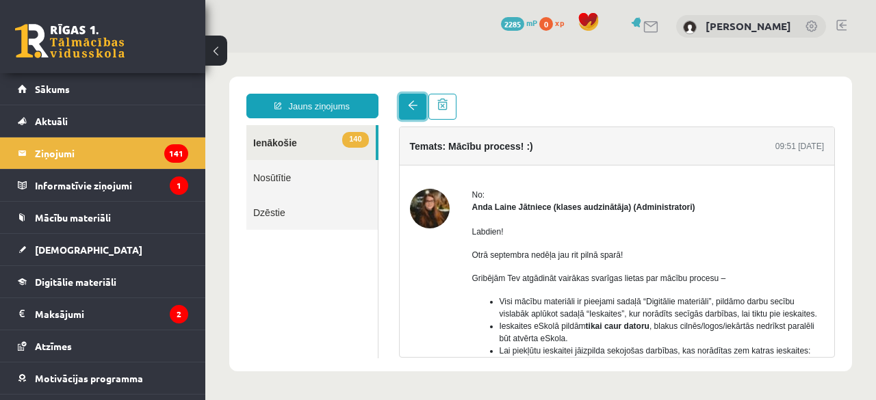
click at [408, 109] on span at bounding box center [413, 106] width 10 height 10
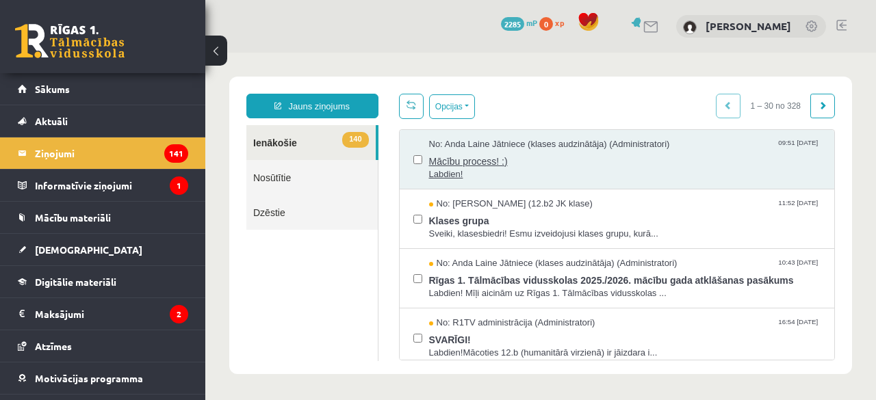
click at [522, 164] on span "Mācību process! :)" at bounding box center [625, 159] width 392 height 17
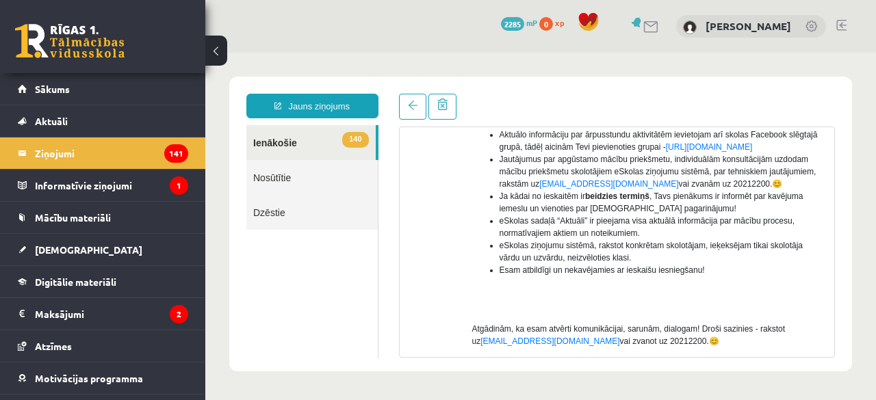
scroll to position [342, 0]
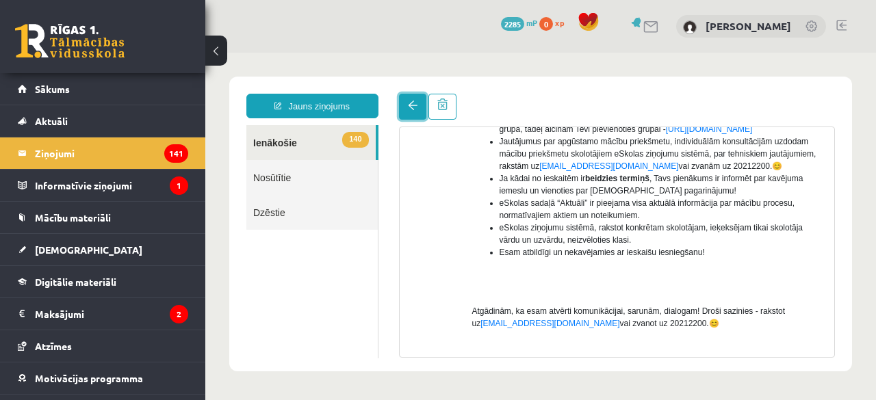
click at [419, 112] on link at bounding box center [412, 107] width 27 height 26
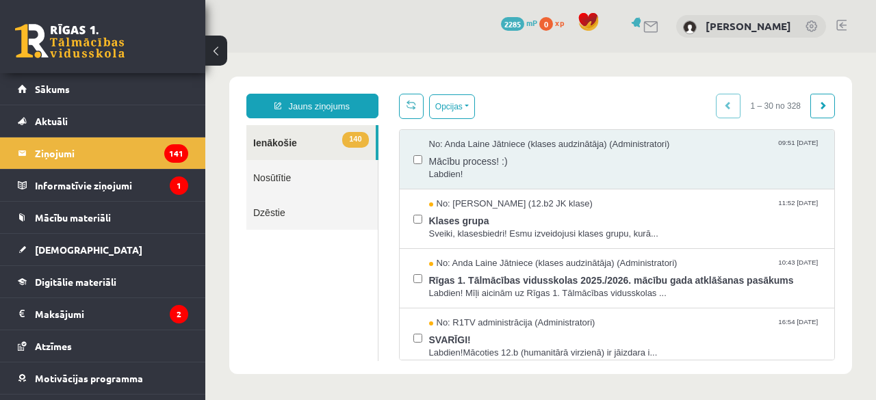
scroll to position [0, 0]
click at [627, 224] on span "Klases grupa" at bounding box center [625, 219] width 392 height 17
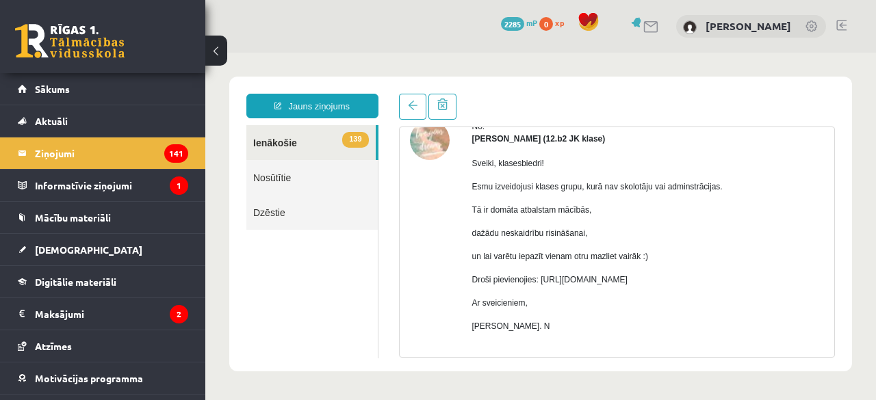
drag, startPoint x: 538, startPoint y: 281, endPoint x: 811, endPoint y: 279, distance: 273.0
click at [811, 279] on div "No: Marta Laura Neļķe (12.b2 JK klase) Sveiki, klasesbiedri! Esmu izveidojusi k…" at bounding box center [617, 255] width 415 height 270
copy p "https://chat.whatsapp.com/HkebWIL1WZ7H6GQitIshfE?mode=ems_copy_c"
click at [116, 91] on link "Sākums" at bounding box center [103, 88] width 170 height 31
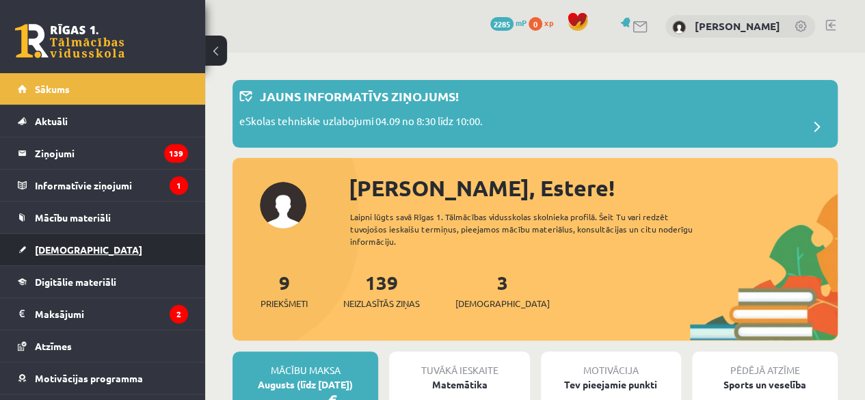
click at [49, 257] on link "[DEMOGRAPHIC_DATA]" at bounding box center [103, 249] width 170 height 31
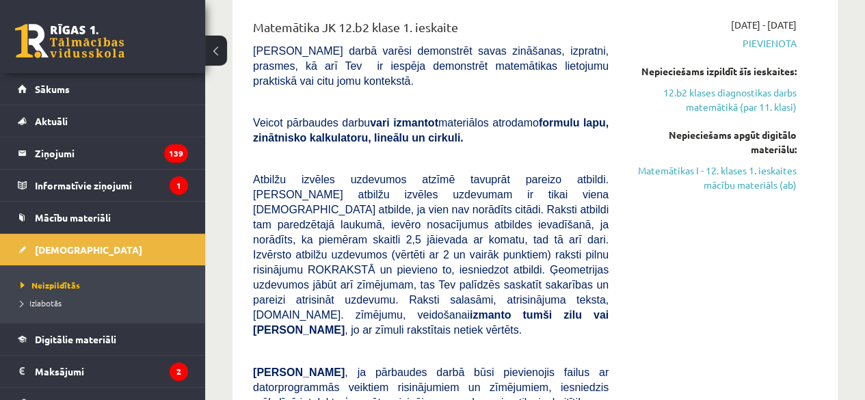
scroll to position [68, 0]
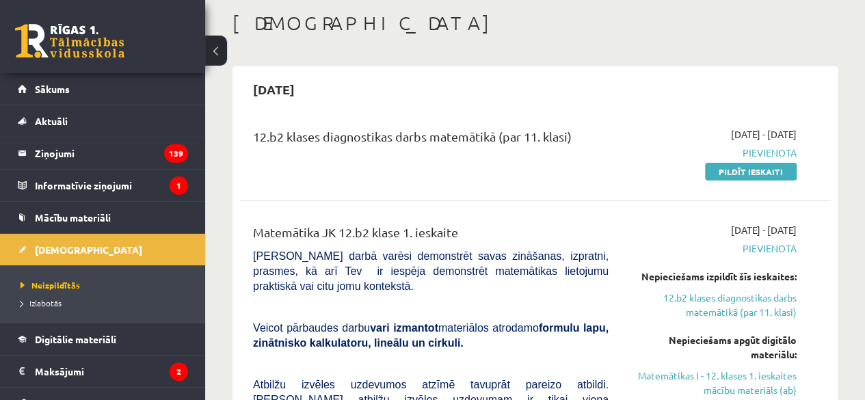
click at [206, 47] on button at bounding box center [216, 51] width 22 height 30
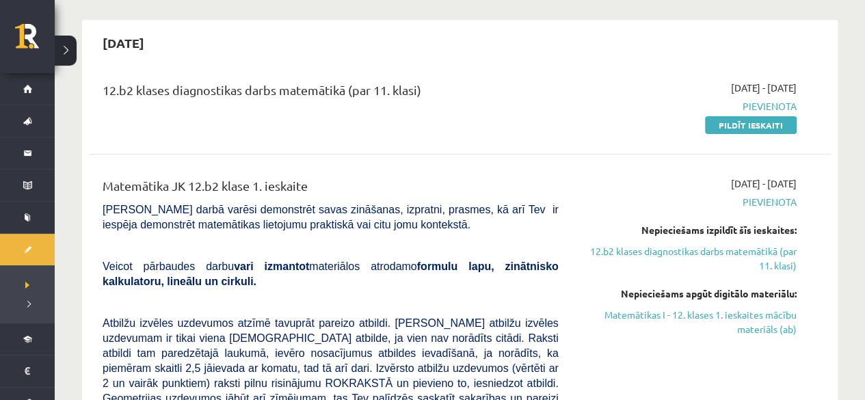
scroll to position [137, 0]
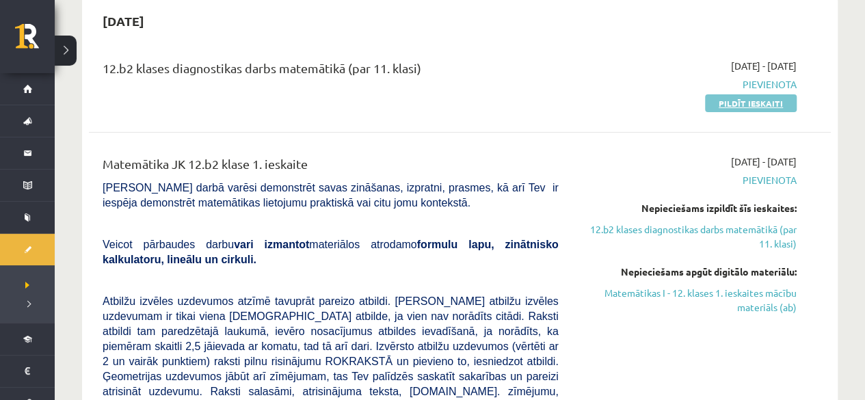
click at [744, 103] on link "Pildīt ieskaiti" at bounding box center [751, 103] width 92 height 18
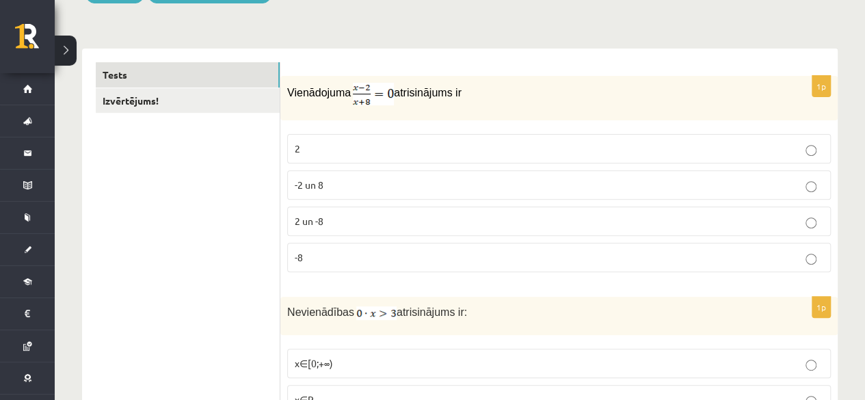
scroll to position [205, 0]
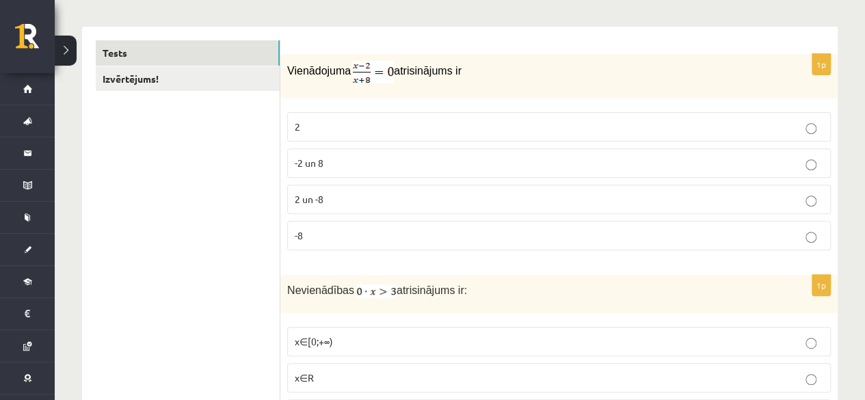
click at [390, 120] on p "2" at bounding box center [559, 127] width 529 height 14
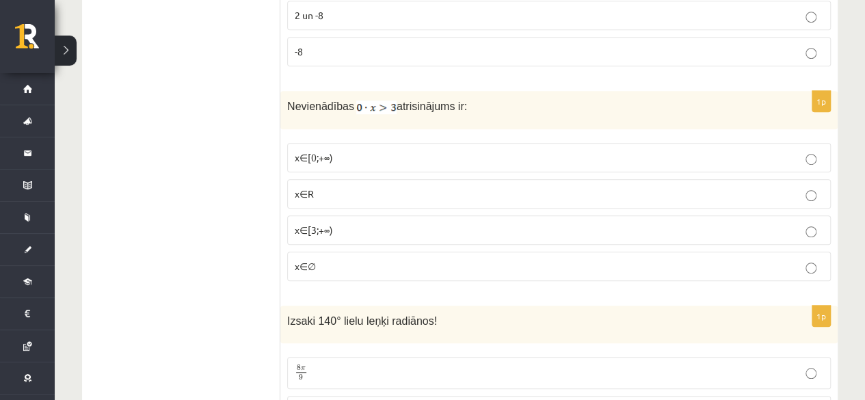
scroll to position [410, 0]
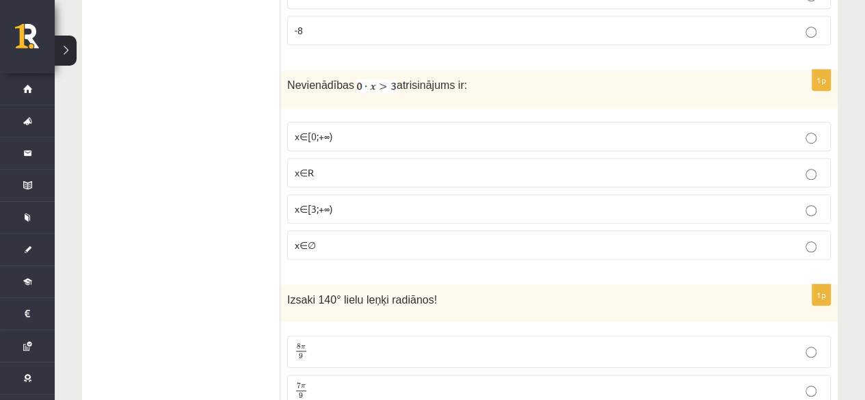
click at [356, 241] on p "x∈∅" at bounding box center [559, 245] width 529 height 14
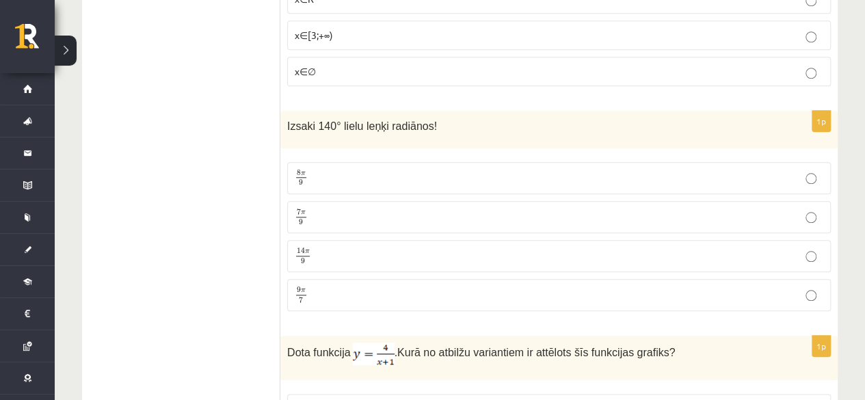
scroll to position [684, 0]
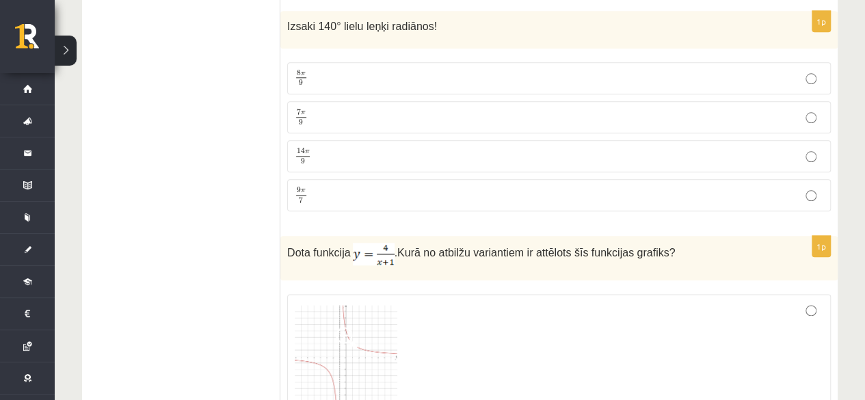
click at [363, 158] on p "14 π 9 14 π 9" at bounding box center [559, 156] width 529 height 17
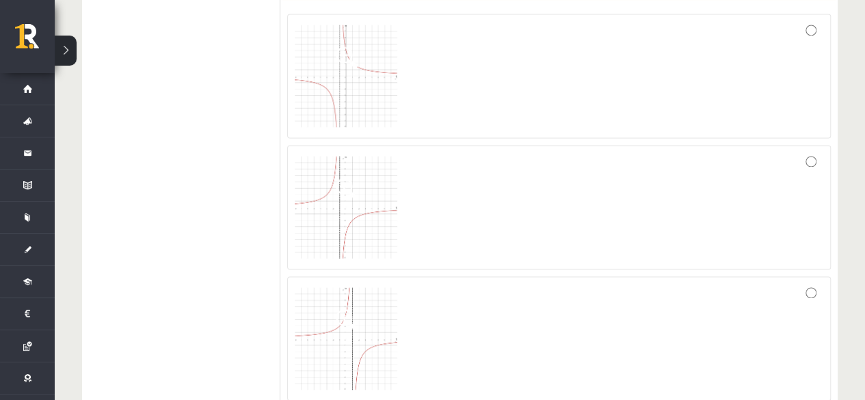
scroll to position [958, 0]
click at [332, 88] on img at bounding box center [346, 82] width 103 height 103
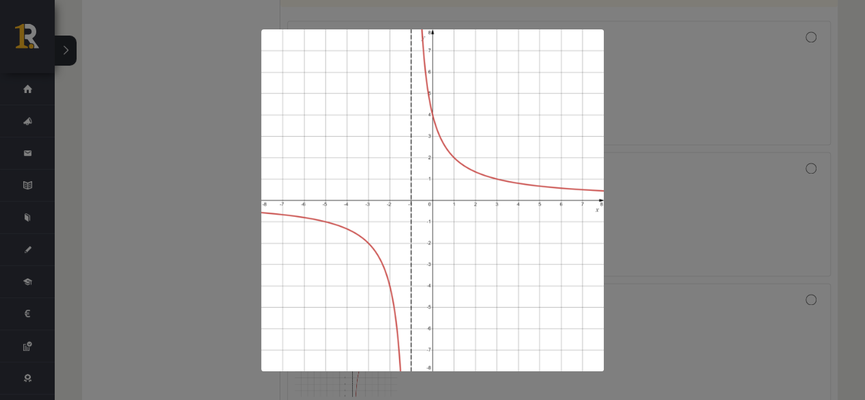
click at [825, 123] on div at bounding box center [432, 200] width 865 height 400
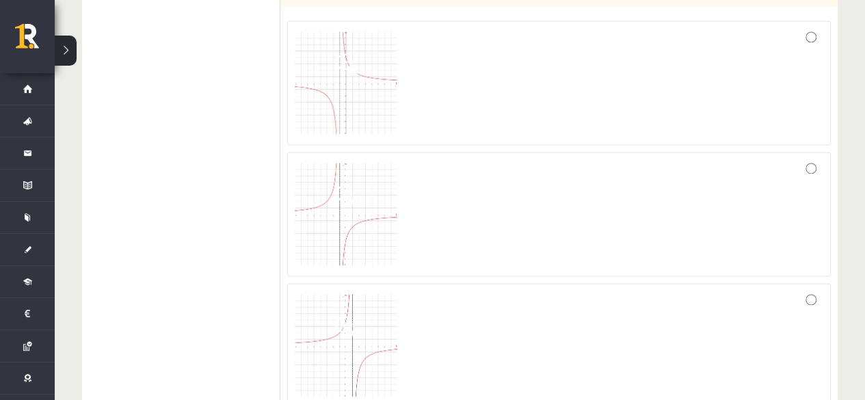
click at [805, 34] on div at bounding box center [559, 82] width 529 height 109
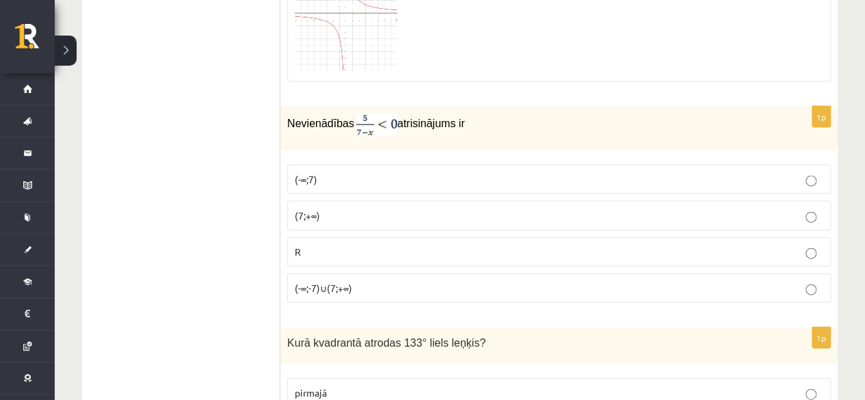
scroll to position [1437, 0]
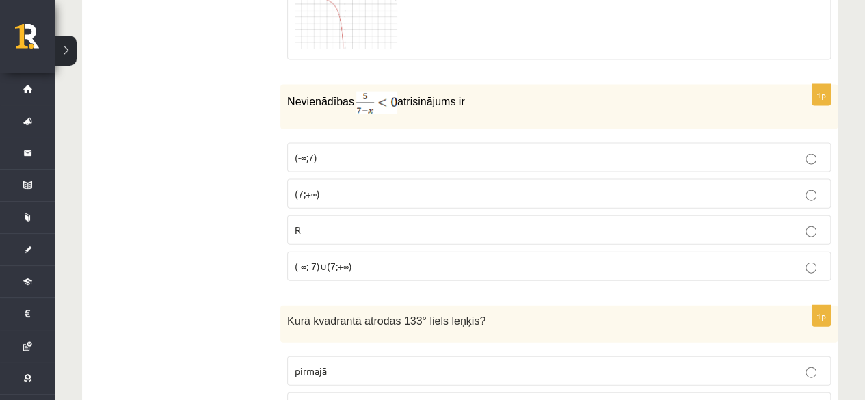
click at [350, 190] on p "(7;+∞)" at bounding box center [559, 194] width 529 height 14
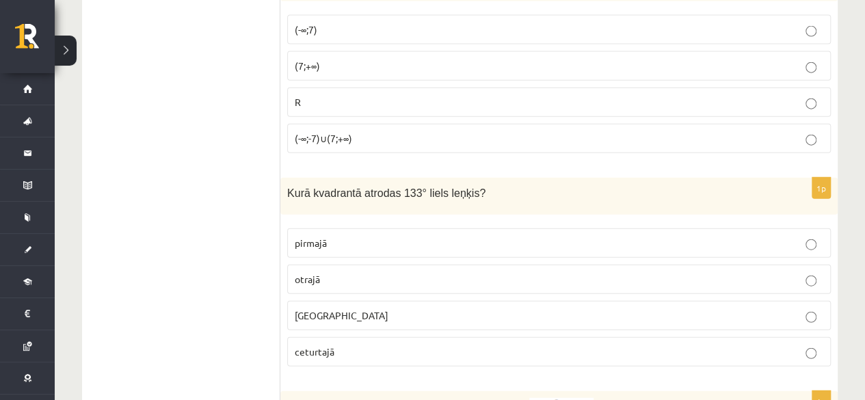
scroll to position [1642, 0]
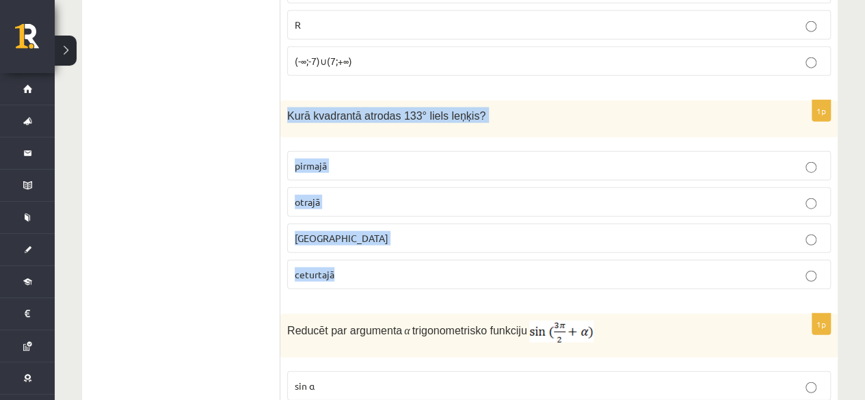
drag, startPoint x: 288, startPoint y: 102, endPoint x: 423, endPoint y: 257, distance: 205.6
click at [423, 257] on div "1p Kurā kvadrantā atrodas 133° liels leņķis? pirmajā otrajā trešajā ceturtajā" at bounding box center [559, 201] width 558 height 200
copy div "Kurā kvadrantā atrodas 133° liels leņķis? pirmajā otrajā trešajā ceturtajā"
click at [364, 195] on p "otrajā" at bounding box center [559, 202] width 529 height 14
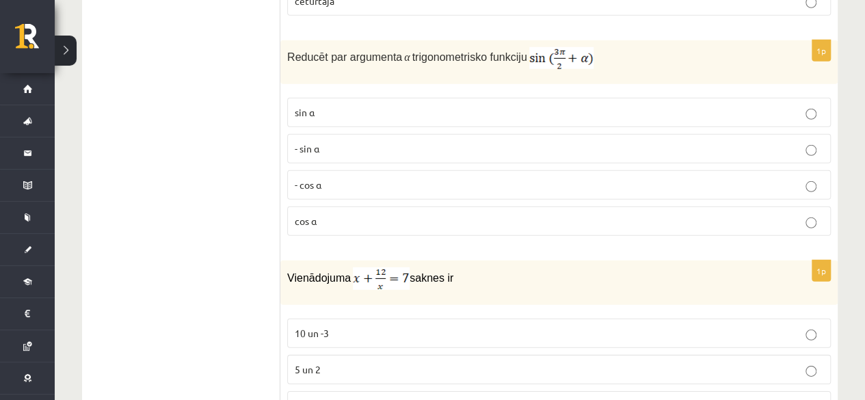
scroll to position [1847, 0]
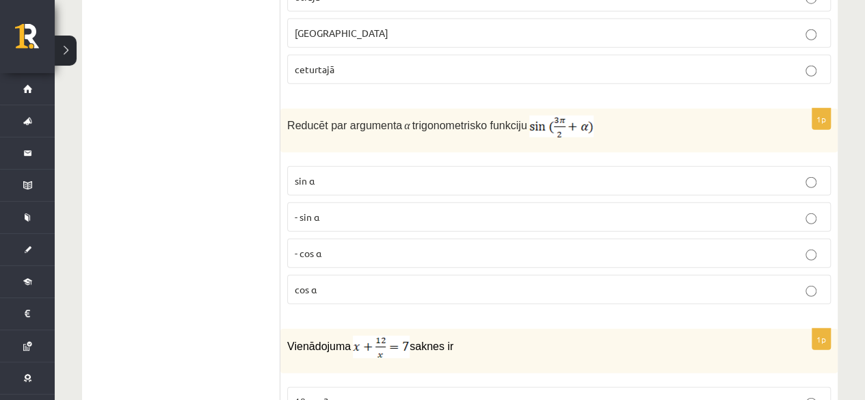
click at [415, 246] on p "- cos ⁡α" at bounding box center [559, 253] width 529 height 14
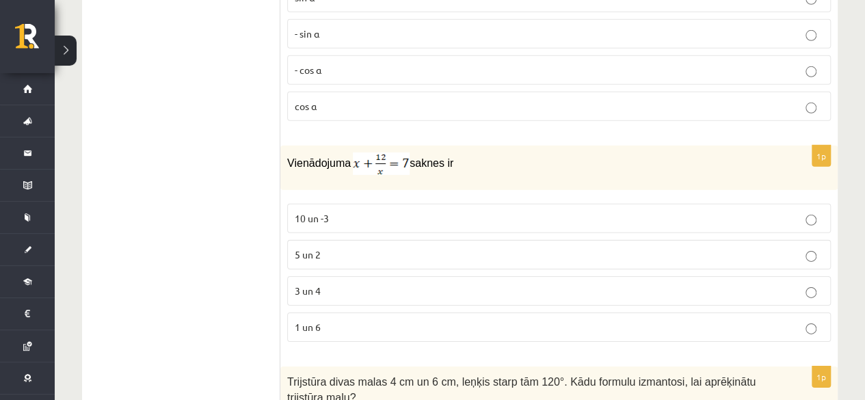
scroll to position [2052, 0]
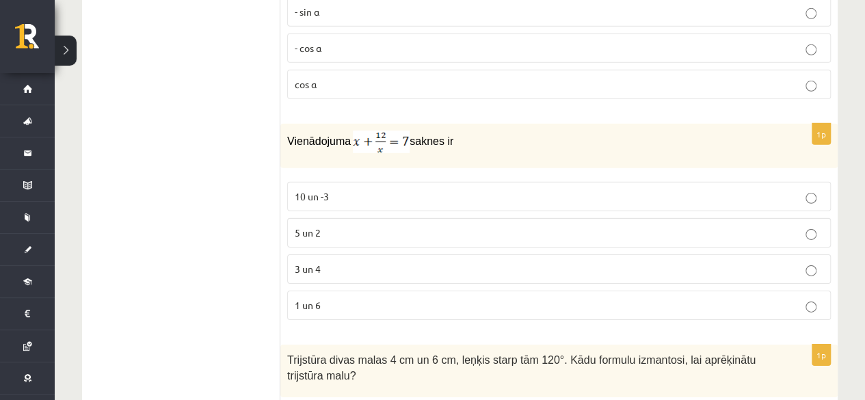
click at [420, 262] on p "3 un 4" at bounding box center [559, 269] width 529 height 14
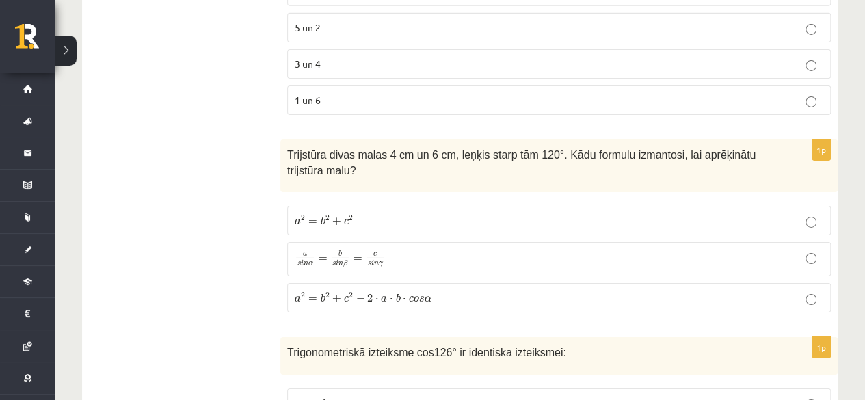
scroll to position [2326, 0]
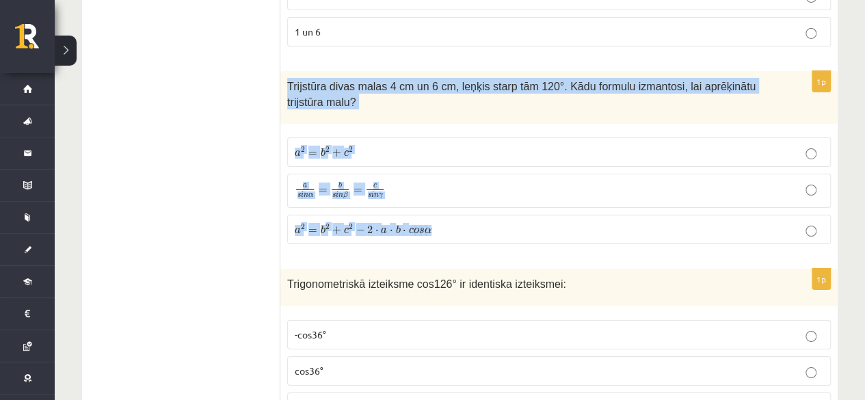
drag, startPoint x: 286, startPoint y: 70, endPoint x: 475, endPoint y: 233, distance: 249.4
click at [475, 233] on div "1p Trijstūra divas malas 4 cm un 6 cm, leņķis starp tām 120°. Kādu formulu izma…" at bounding box center [559, 163] width 558 height 184
copy div "Trijstūra divas malas 4 cm un 6 cm, leņķis starp tām 120°. Kādu formulu izmanto…"
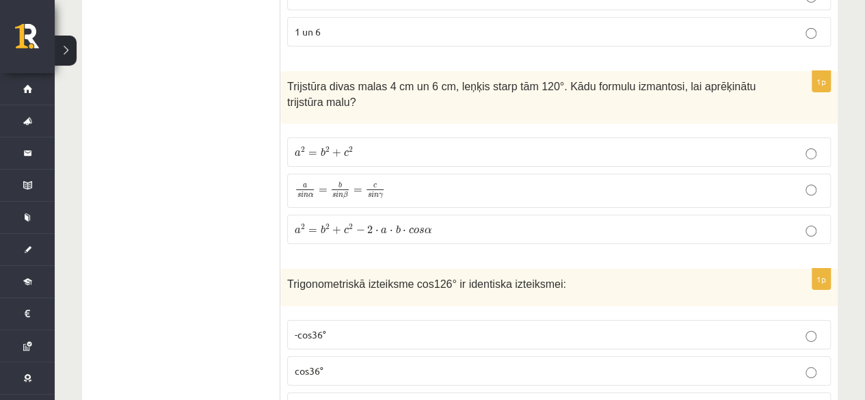
drag, startPoint x: 178, startPoint y: 99, endPoint x: 174, endPoint y: 38, distance: 61.0
click at [404, 230] on span "⋅" at bounding box center [404, 231] width 3 height 3
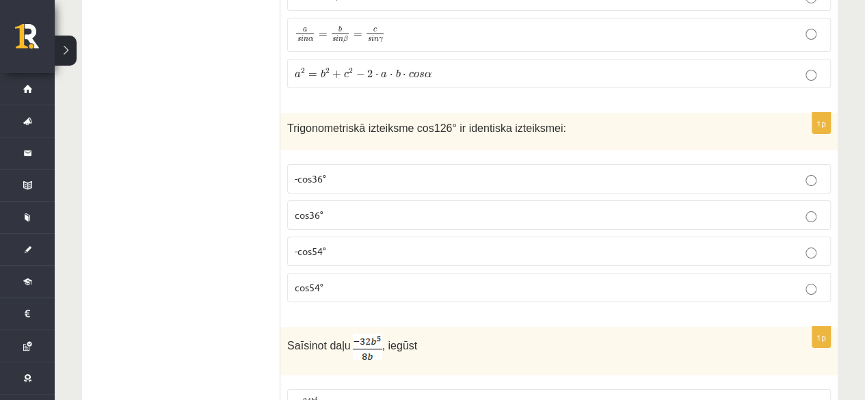
scroll to position [2531, 0]
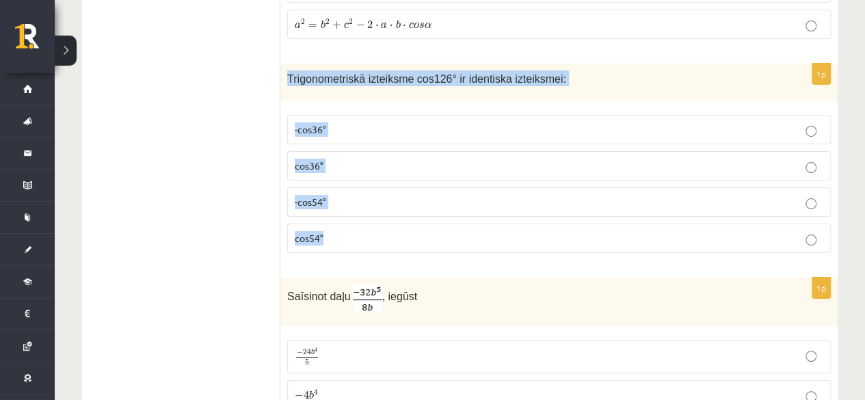
drag, startPoint x: 287, startPoint y: 64, endPoint x: 436, endPoint y: 224, distance: 218.8
click at [436, 224] on div "1p Trigonometriskā izteiksme cos126° ir identiska izteiksmei: -cos36° cos36° -c…" at bounding box center [559, 164] width 558 height 200
copy div "Trigonometriskā izteiksme cos126° ir identiska izteiksmei: -cos36° cos36° -cos5…"
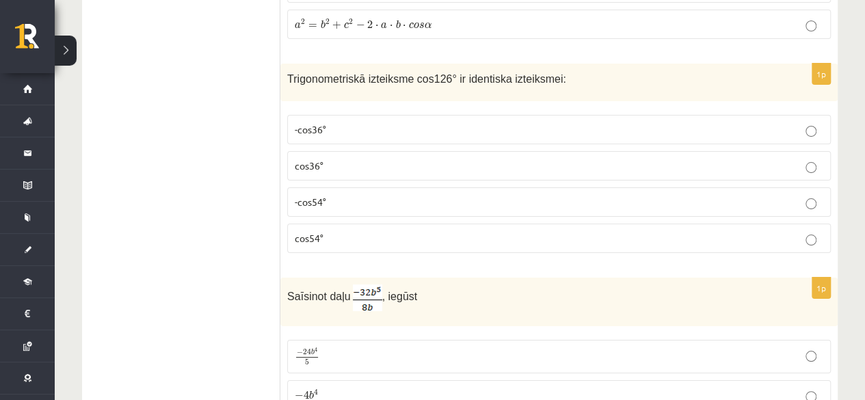
drag, startPoint x: 189, startPoint y: 99, endPoint x: 213, endPoint y: 1, distance: 100.9
click at [378, 195] on p "-cos54°" at bounding box center [559, 202] width 529 height 14
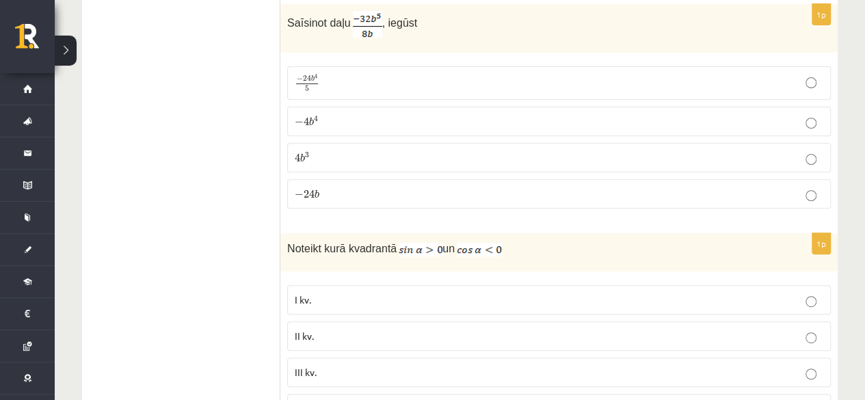
scroll to position [2737, 0]
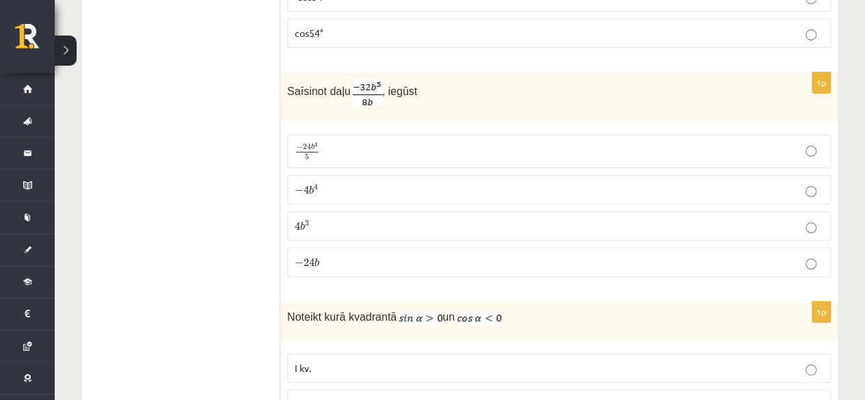
click at [357, 175] on label "− 4 b 4 − 4 b 4" at bounding box center [559, 189] width 544 height 29
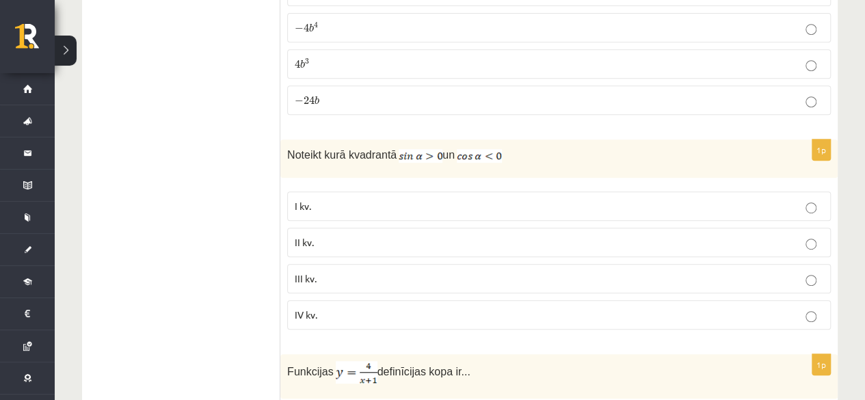
scroll to position [2942, 0]
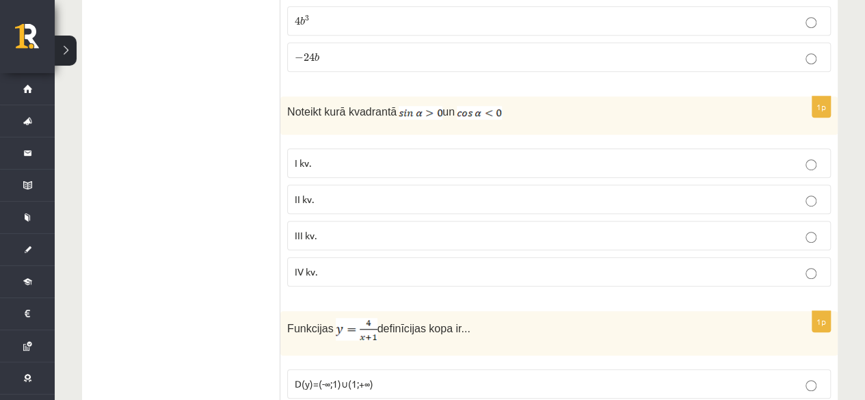
click at [388, 192] on p "II kv." at bounding box center [559, 199] width 529 height 14
click at [374, 228] on p "III kv." at bounding box center [559, 235] width 529 height 14
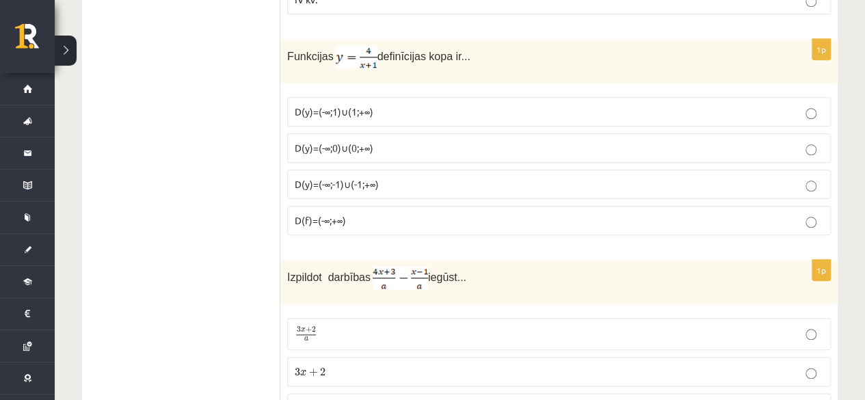
scroll to position [3215, 0]
click at [316, 169] on label "D(y)=(-∞;-1)∪(-1;+∞)" at bounding box center [559, 182] width 544 height 29
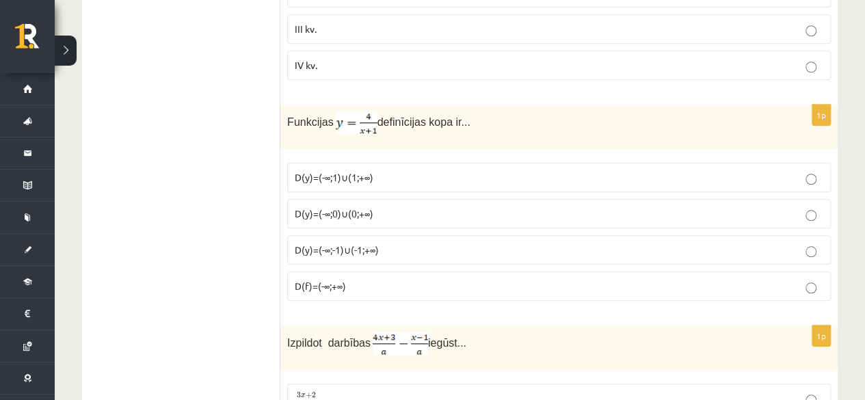
scroll to position [3147, 0]
click at [369, 237] on label "D(y)=(-∞;-1)∪(-1;+∞)" at bounding box center [559, 251] width 544 height 29
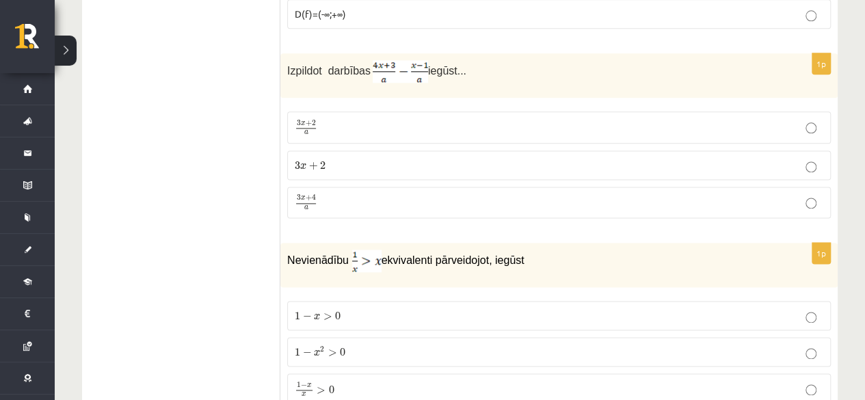
scroll to position [3352, 0]
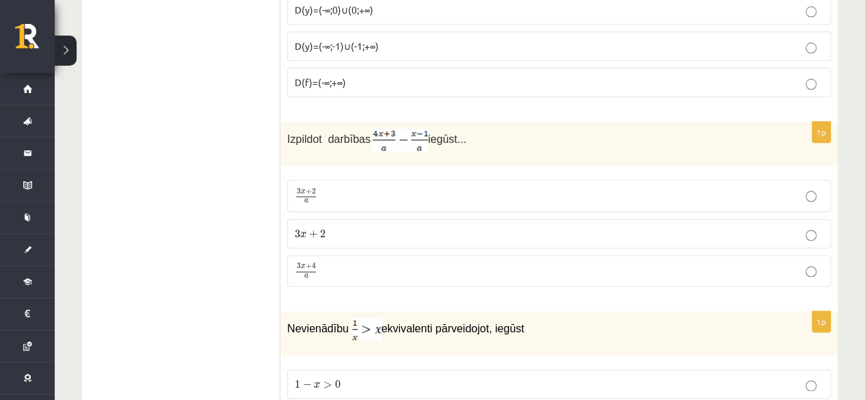
click at [363, 263] on p "3 x + 4 a 3 x + 4 a" at bounding box center [559, 271] width 529 height 17
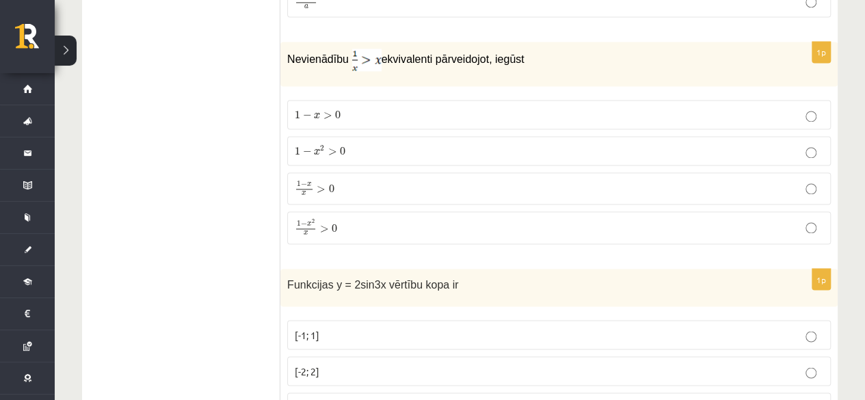
scroll to position [3626, 0]
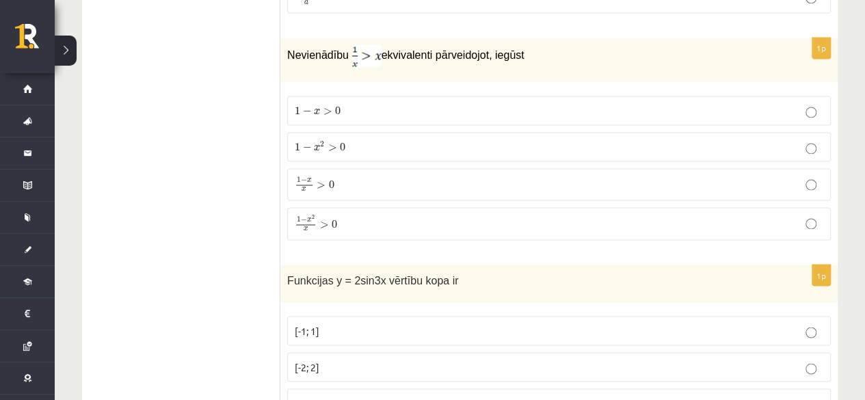
click at [341, 176] on p "1 − x x > 0 1 − x x > 0" at bounding box center [559, 184] width 529 height 16
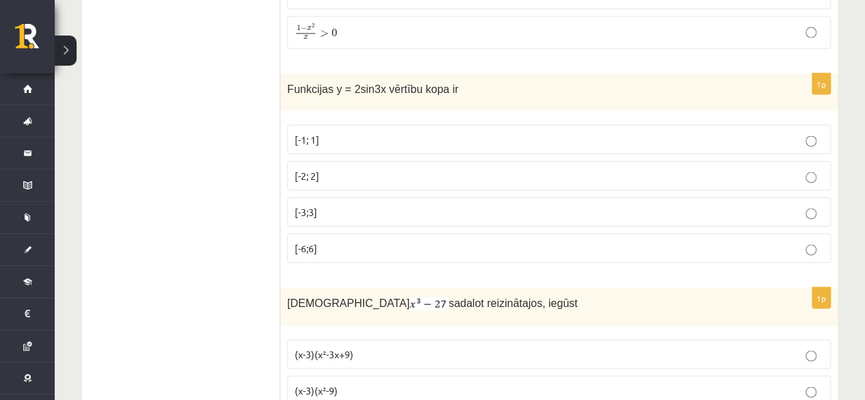
scroll to position [3831, 0]
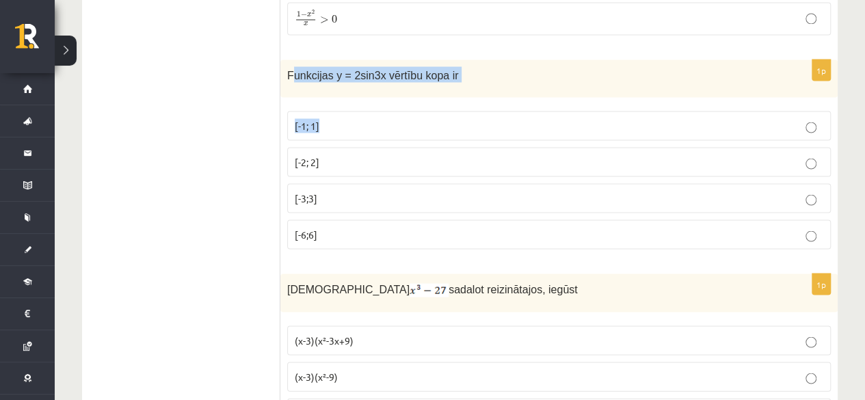
drag, startPoint x: 293, startPoint y: 46, endPoint x: 402, endPoint y: 88, distance: 116.5
click at [402, 88] on div "1p Funkcijas y = 2sin3x vērtību kopa ir [-1; 1] [-2; 2] [-3;3] [-6;6]" at bounding box center [559, 160] width 558 height 200
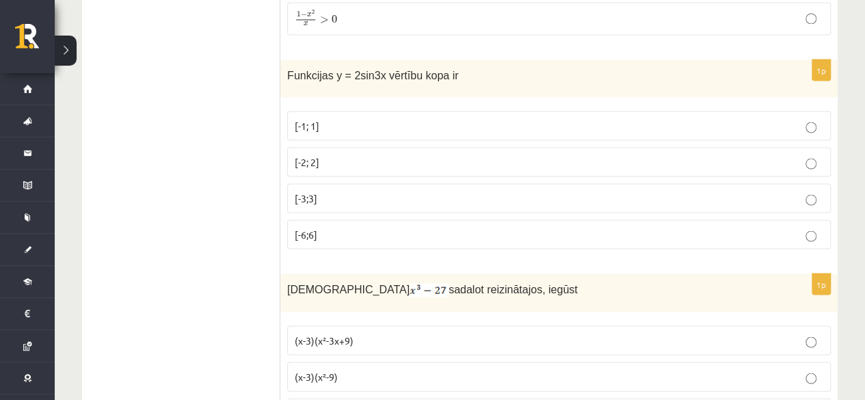
click at [289, 69] on span "Funkcijas y = 2sin3x vērtību kopa ir" at bounding box center [372, 75] width 171 height 12
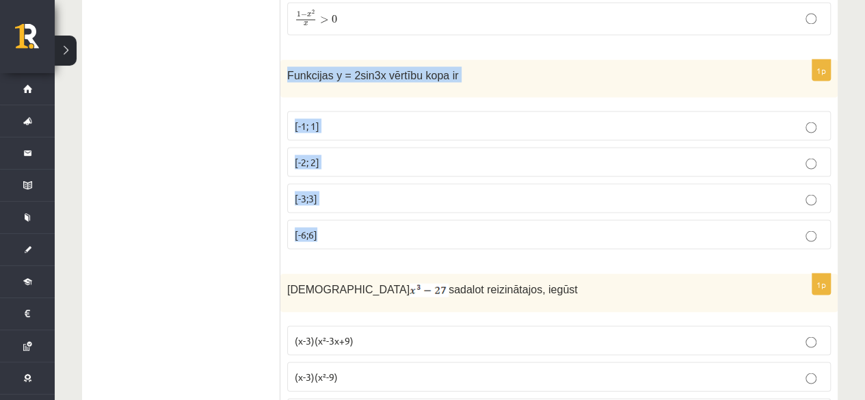
drag, startPoint x: 289, startPoint y: 46, endPoint x: 365, endPoint y: 190, distance: 162.8
click at [365, 190] on div "1p Funkcijas y = 2sin3x vērtību kopa ir [-1; 1] [-2; 2] [-3;3] [-6;6]" at bounding box center [559, 160] width 558 height 200
copy div "Funkcijas y = 2sin3x vērtību kopa ir [-1; 1] [-2; 2] [-3;3] [-6;6]"
click at [339, 155] on p "[-2; 2]" at bounding box center [559, 162] width 529 height 14
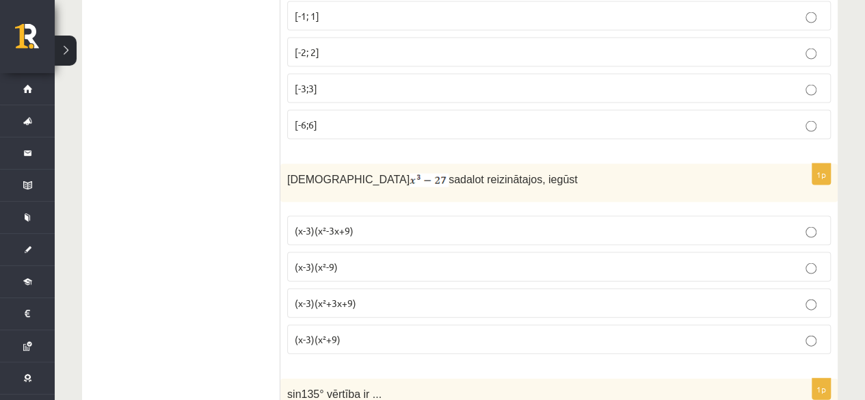
scroll to position [3968, 0]
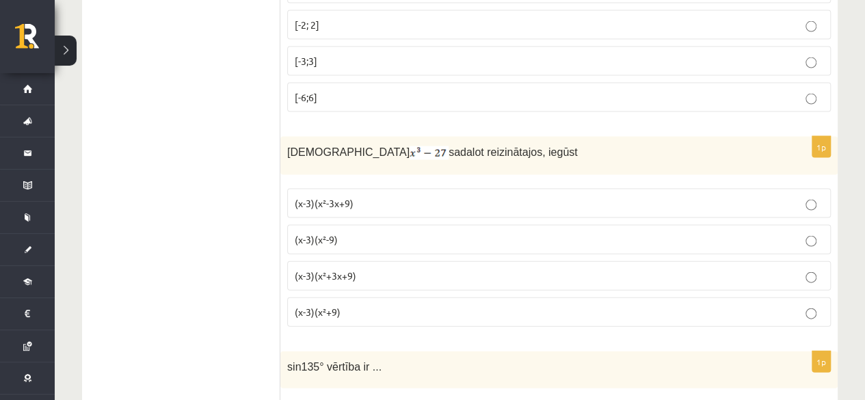
click at [365, 196] on p "(x-3)(x²-3x+9)" at bounding box center [559, 203] width 529 height 14
click at [353, 270] on span "(x-3)(x²+3x+9)" at bounding box center [326, 276] width 62 height 12
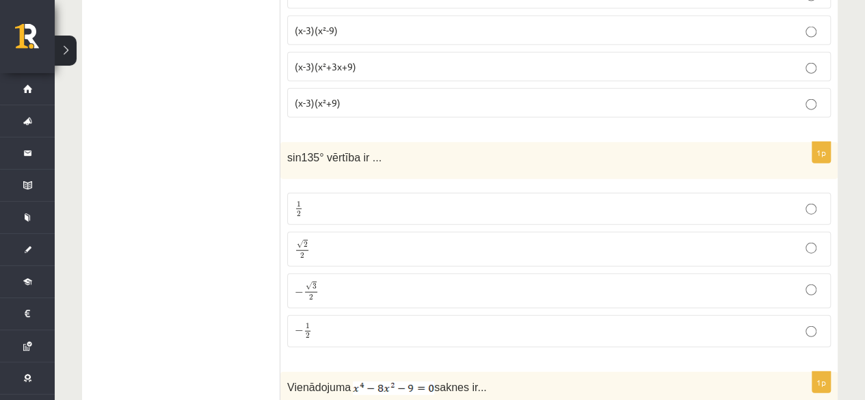
scroll to position [4173, 0]
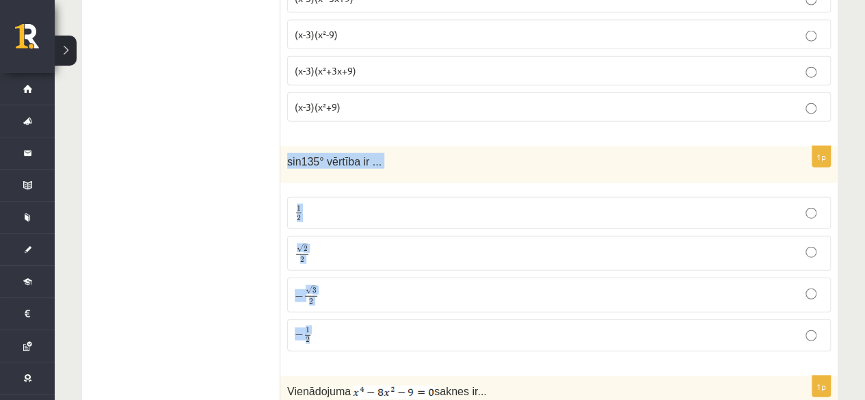
drag, startPoint x: 289, startPoint y: 129, endPoint x: 432, endPoint y: 310, distance: 230.8
click at [432, 310] on div "1p sin135° vērtība ir ... 1 2 1 2 √ 2 2 2 2 − √ 3 2 − 3 2 − 1 2 − 1 2" at bounding box center [559, 254] width 558 height 216
copy div "sin135° vērtība ir ... 1 2 1 2 √ 2 2 2 2 − √ 3 2 − 3 2 − 1 2"
click at [328, 236] on label "√ 2 2 2 2" at bounding box center [559, 253] width 544 height 35
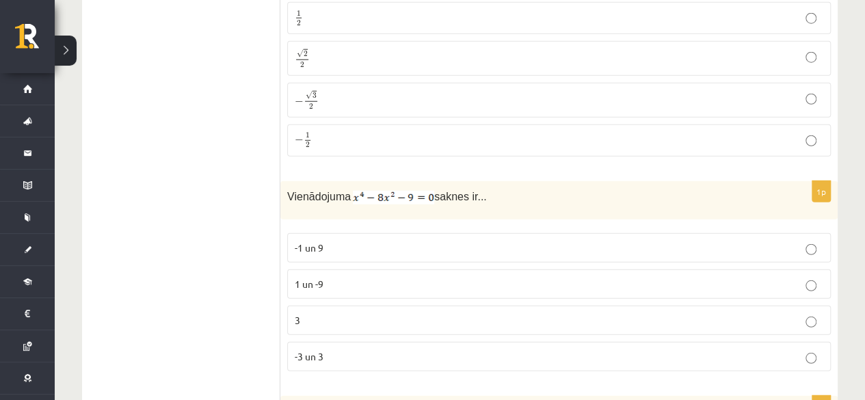
scroll to position [4378, 0]
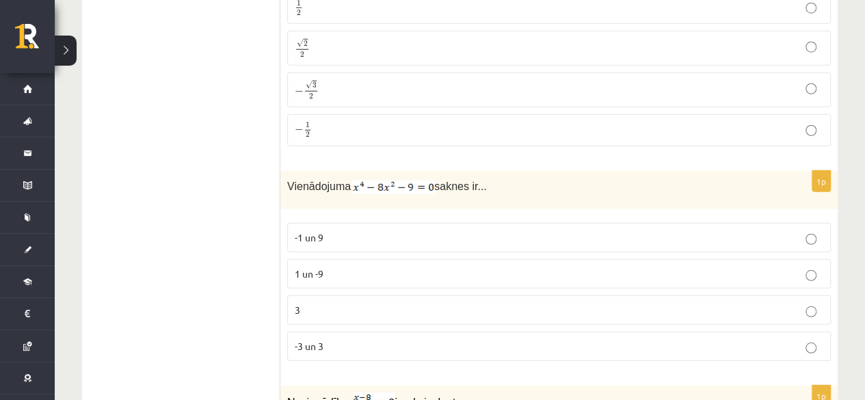
click at [348, 303] on p "3" at bounding box center [559, 310] width 529 height 14
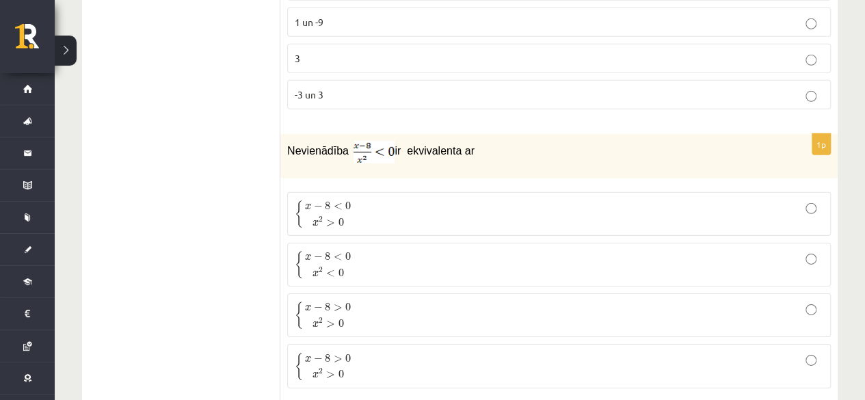
scroll to position [4652, 0]
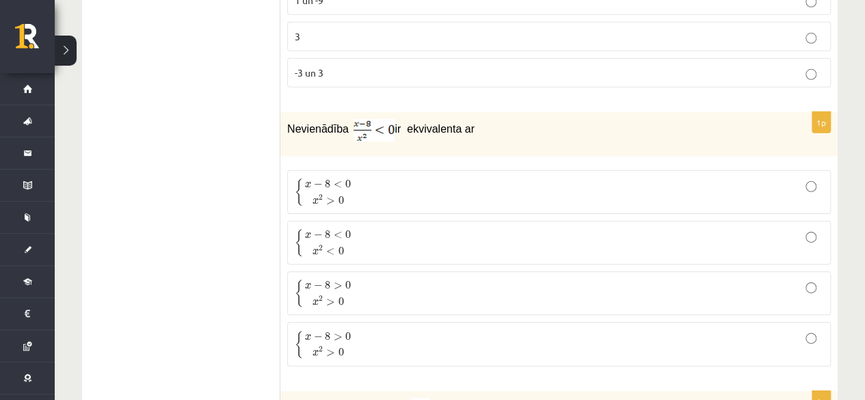
click at [335, 243] on span "x 2 < 0" at bounding box center [328, 250] width 47 height 14
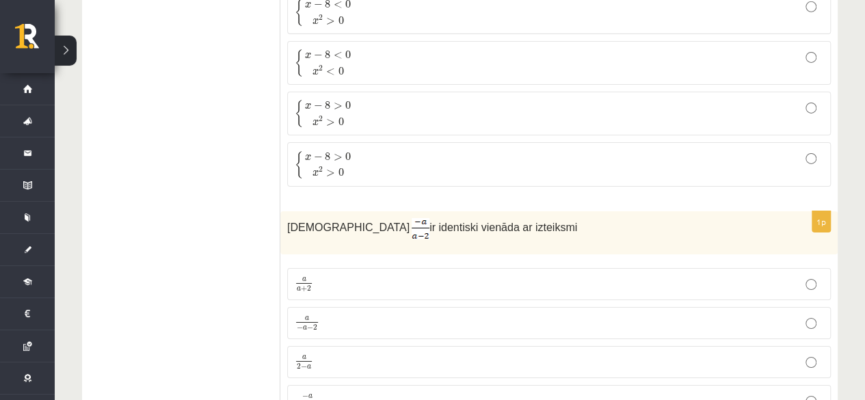
scroll to position [4926, 0]
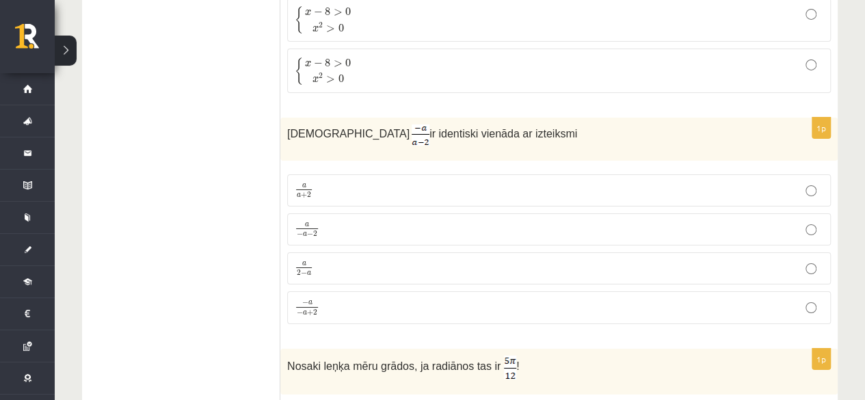
click at [324, 221] on p "a − a − 2 a − a − 2" at bounding box center [559, 229] width 529 height 17
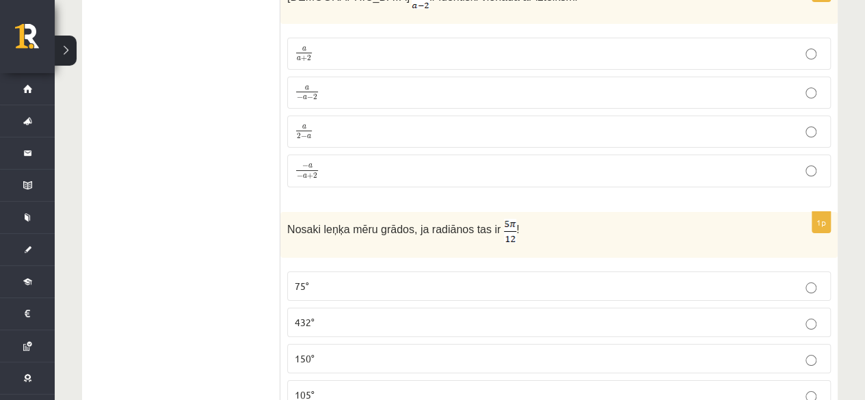
scroll to position [5131, 0]
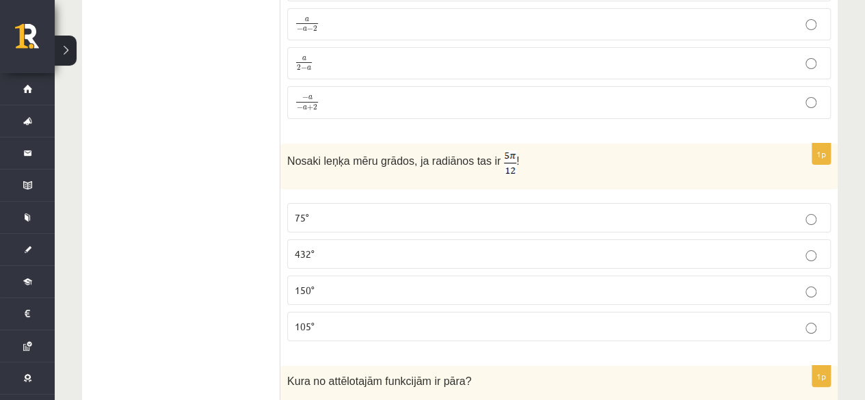
click at [317, 312] on label "105°" at bounding box center [559, 326] width 544 height 29
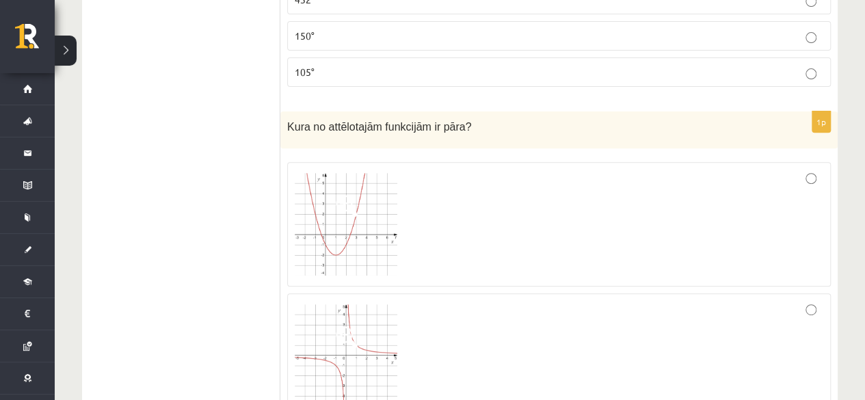
scroll to position [5405, 0]
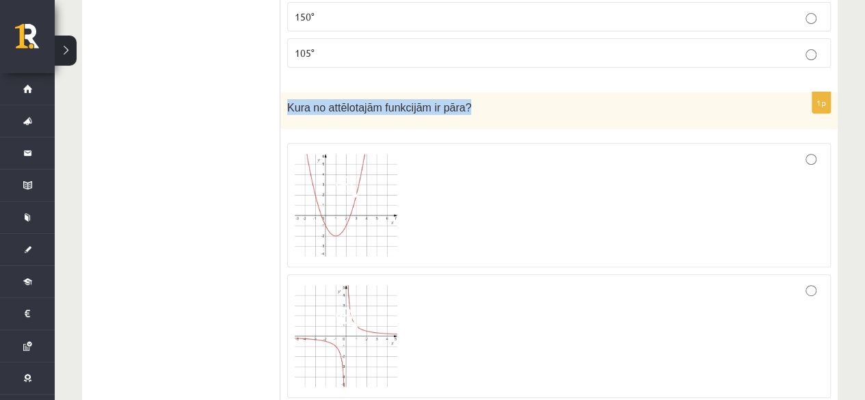
drag, startPoint x: 287, startPoint y: 63, endPoint x: 456, endPoint y: 81, distance: 170.0
click at [456, 92] on div "Kura no attēlotajām funkcijām ir pāra?" at bounding box center [559, 111] width 558 height 38
copy span "Kura no attēlotajām funkcijām ir pāra?"
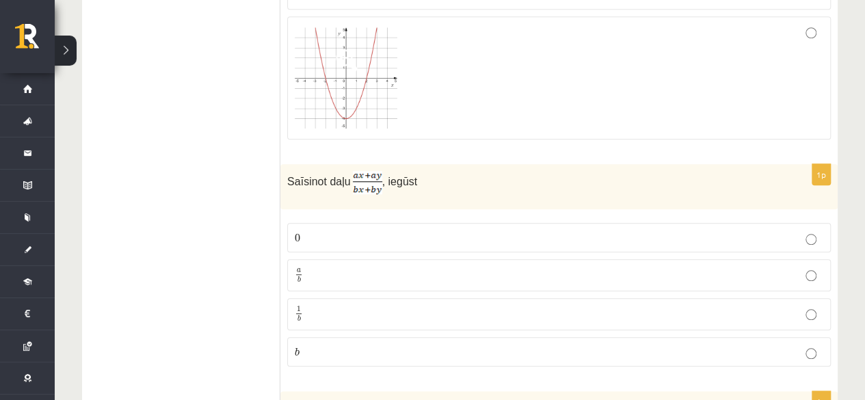
scroll to position [5815, 0]
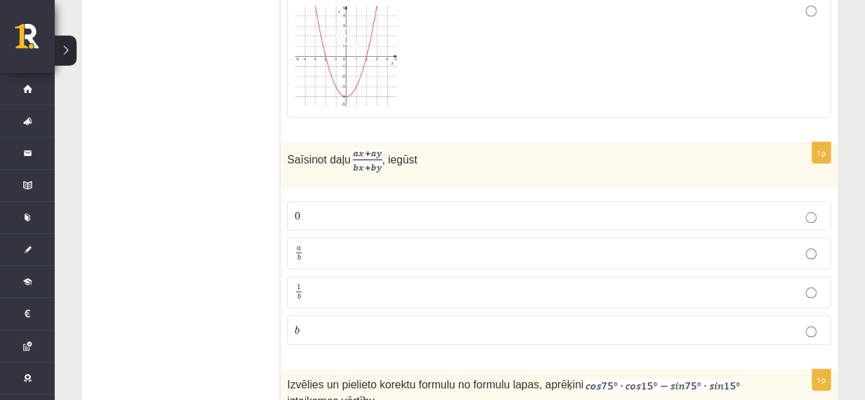
click at [418, 245] on p "a b a b" at bounding box center [559, 253] width 529 height 17
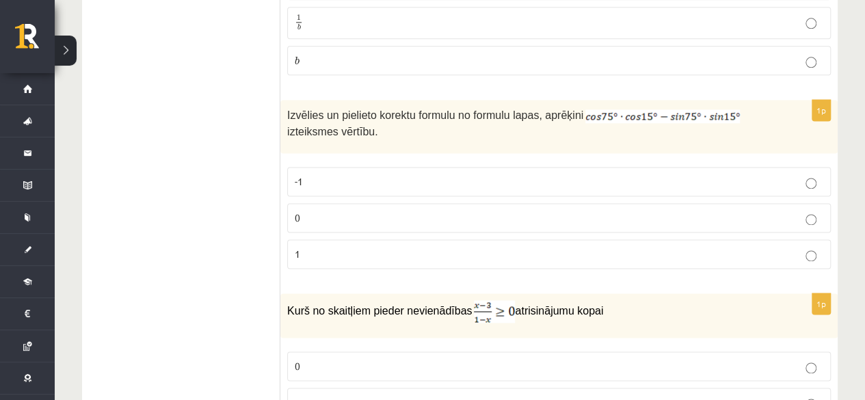
scroll to position [6089, 0]
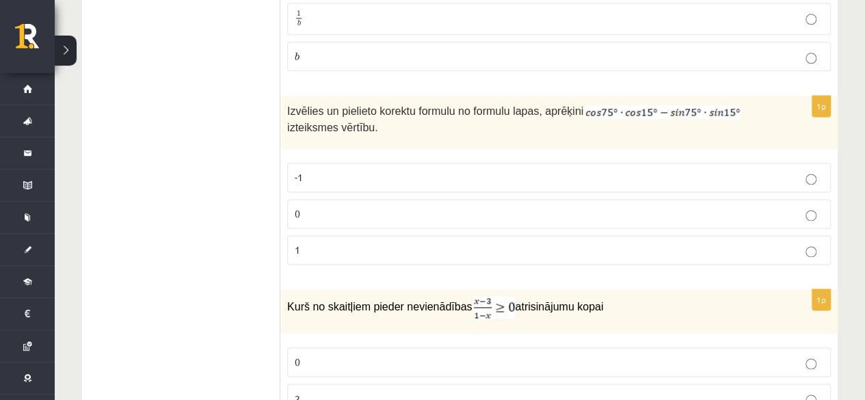
click at [493, 207] on p "0" at bounding box center [559, 214] width 529 height 14
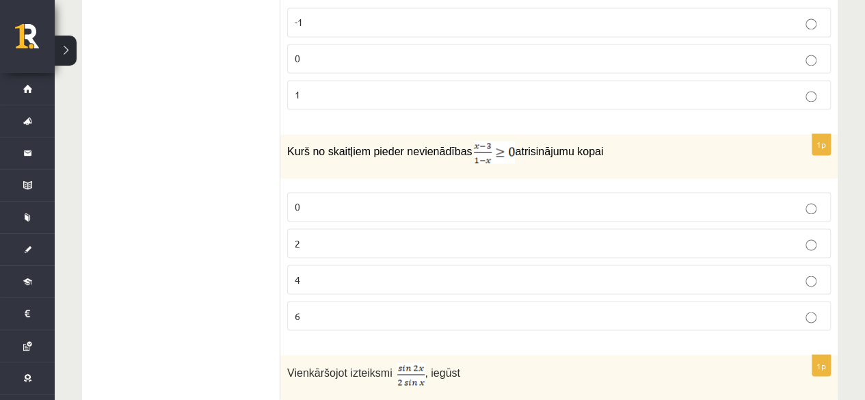
scroll to position [6312, 0]
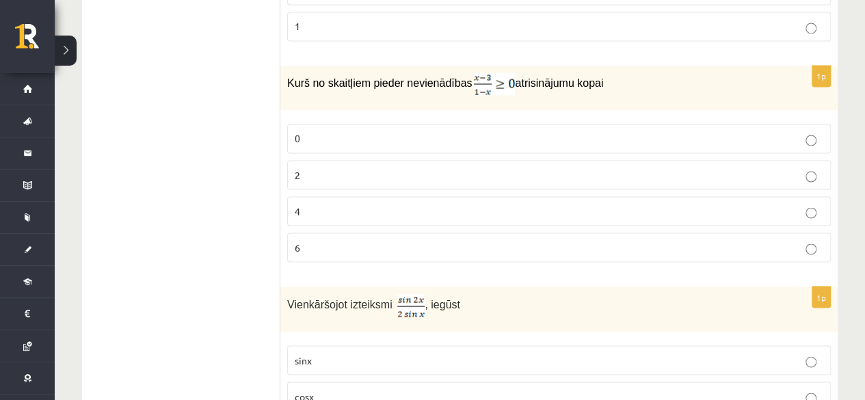
click at [343, 196] on label "4" at bounding box center [559, 210] width 544 height 29
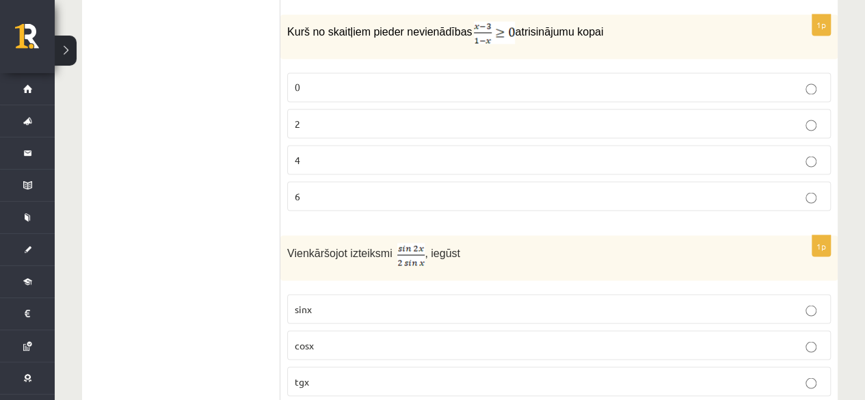
scroll to position [6518, 0]
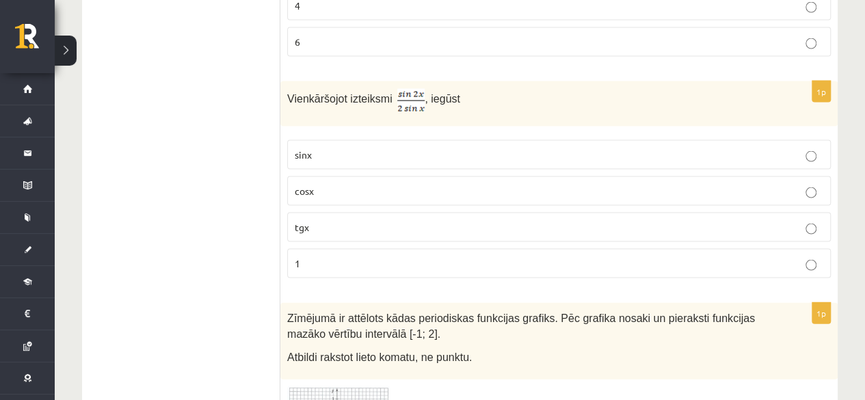
click at [415, 184] on p "cosx" at bounding box center [559, 191] width 529 height 14
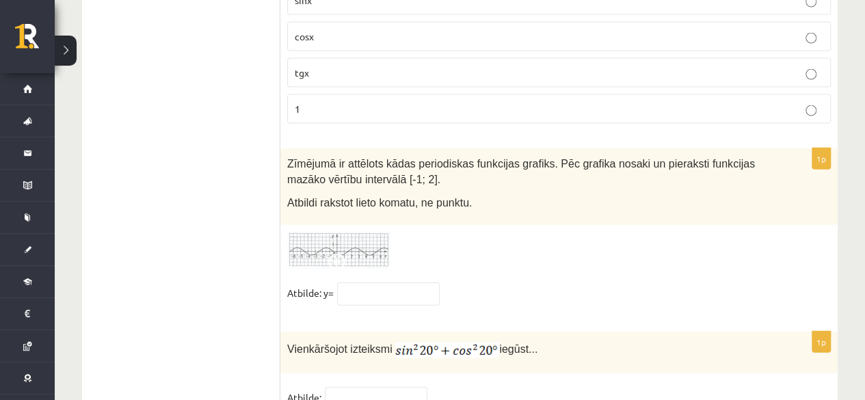
scroll to position [6723, 0]
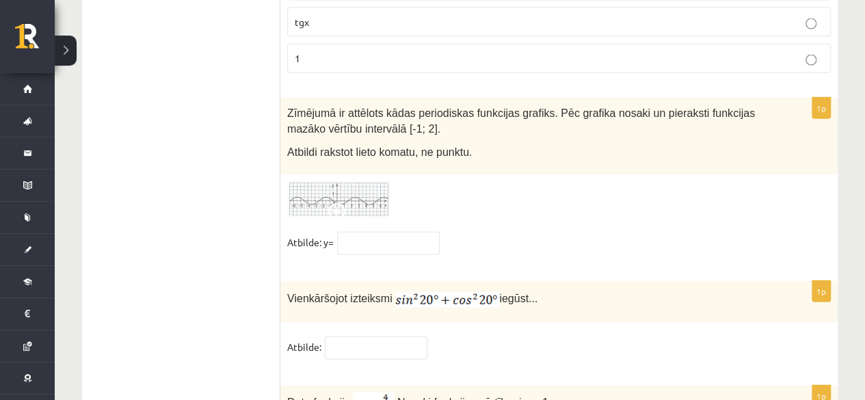
click at [338, 203] on span at bounding box center [339, 214] width 22 height 22
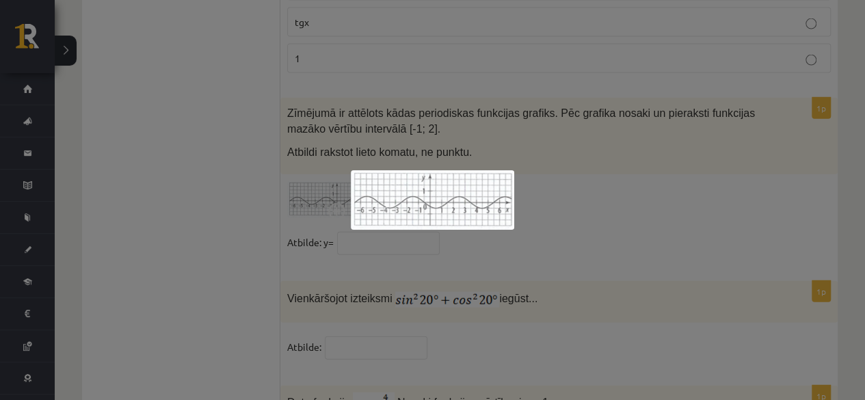
click at [620, 108] on div at bounding box center [432, 200] width 865 height 400
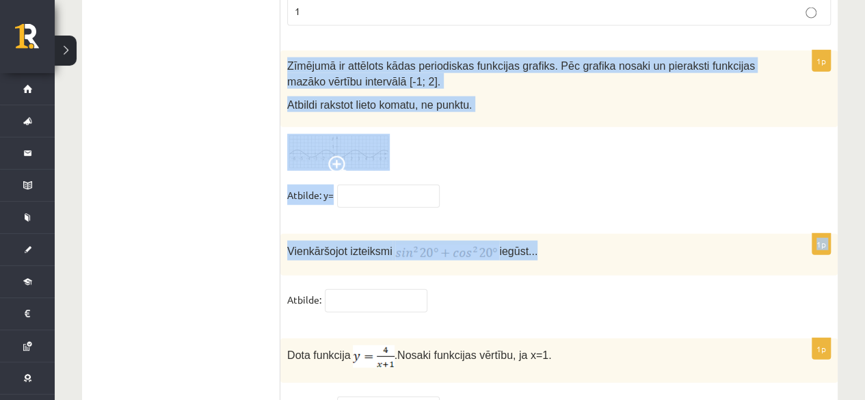
scroll to position [6791, 0]
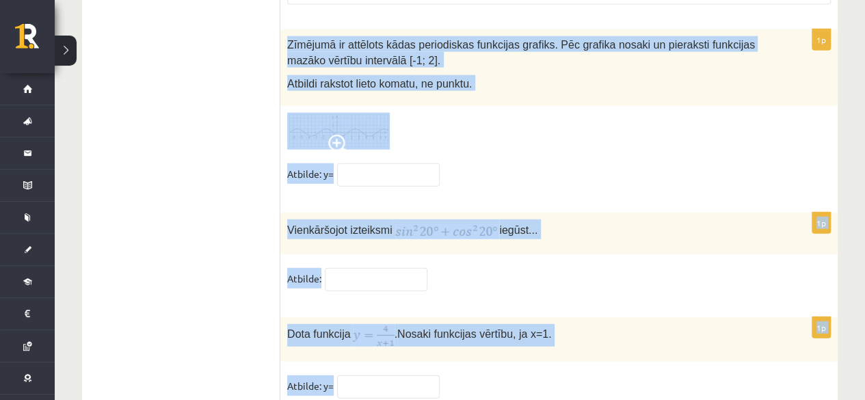
drag, startPoint x: 286, startPoint y: 59, endPoint x: 636, endPoint y: 324, distance: 439.1
click at [629, 246] on div "1p Vienkāršojot izteiksmi iegūst... Atbilde:" at bounding box center [559, 258] width 558 height 91
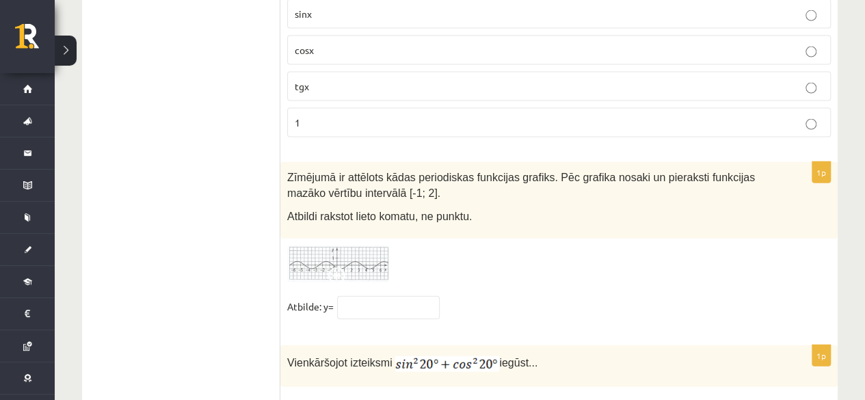
scroll to position [6655, 0]
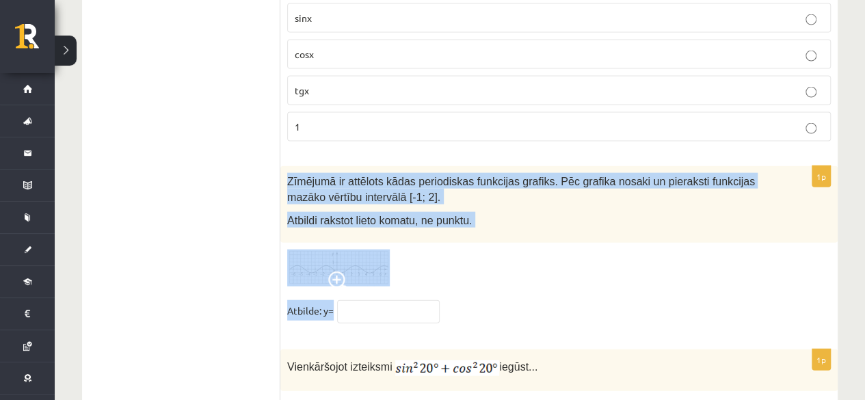
drag, startPoint x: 287, startPoint y: 131, endPoint x: 493, endPoint y: 254, distance: 239.3
click at [493, 254] on div "1p Zīmējumā ir attēlots kādas periodiskas funkcijas grafiks. Pēc grafika nosaki…" at bounding box center [559, 251] width 558 height 170
copy div "Zīmējumā ir attēlots kādas periodiskas funkcijas grafiks. Pēc grafika nosaki un…"
click at [379, 300] on fieldset "Atbilde: y=" at bounding box center [559, 314] width 544 height 29
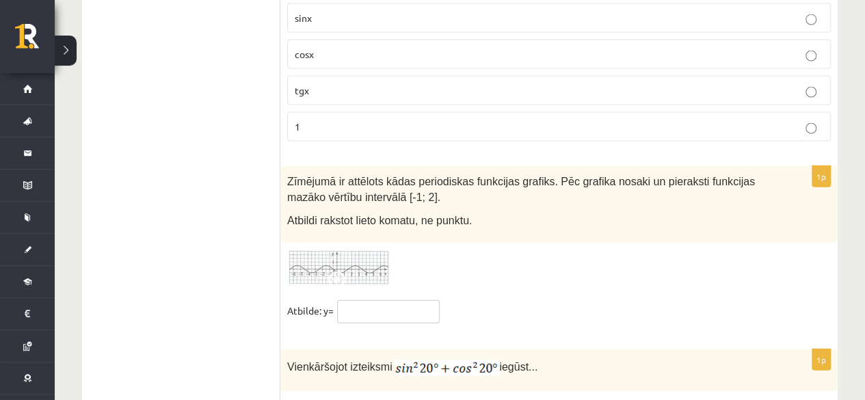
click at [369, 300] on input "text" at bounding box center [388, 311] width 103 height 23
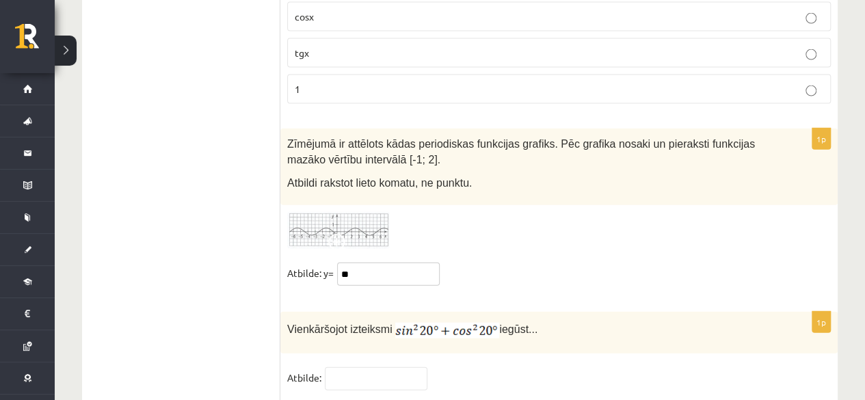
scroll to position [6723, 0]
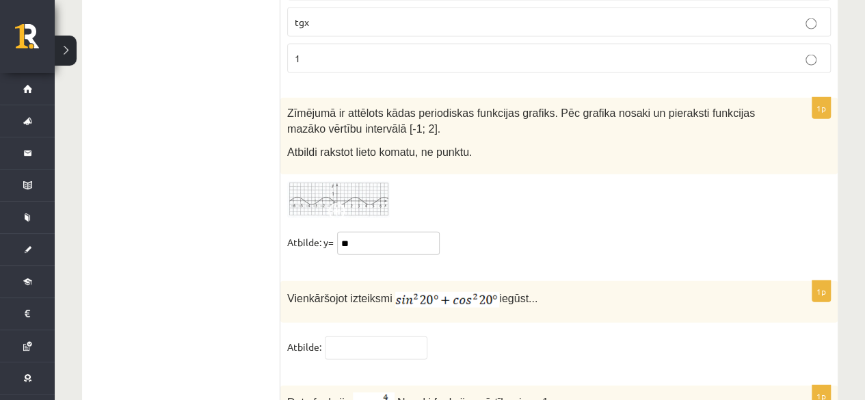
type input "**"
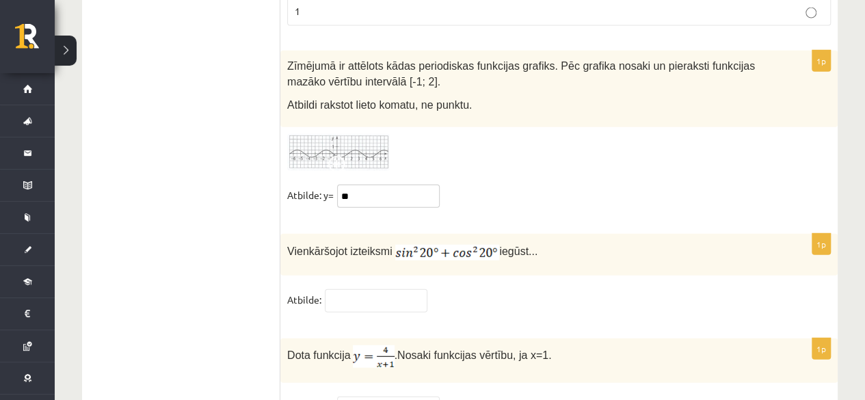
scroll to position [6791, 0]
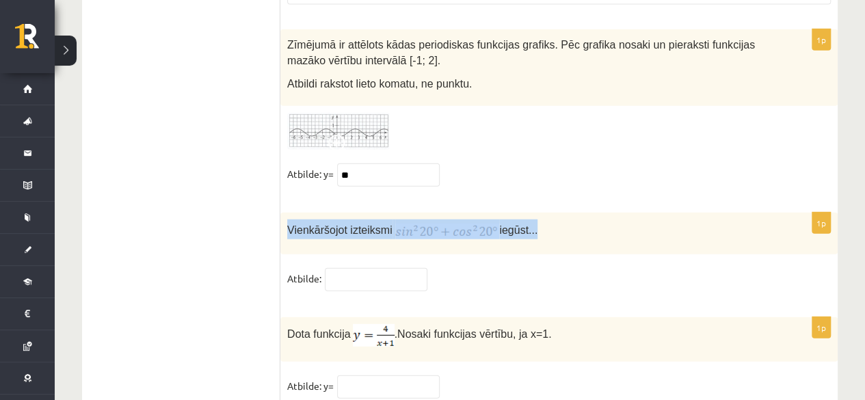
drag, startPoint x: 283, startPoint y: 180, endPoint x: 532, endPoint y: 185, distance: 249.1
click at [532, 213] on div "Vienkāršojot izteiksmi iegūst..." at bounding box center [559, 234] width 558 height 42
copy p "Vienkāršojot izteiksmi iegūst..."
click at [467, 213] on div "Vienkāršojot izteiksmi iegūst..." at bounding box center [559, 234] width 558 height 42
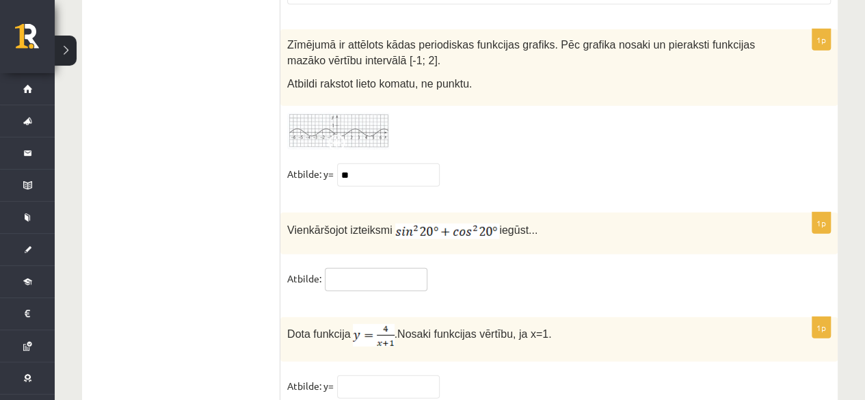
click at [369, 268] on input "text" at bounding box center [376, 279] width 103 height 23
type input "*"
click at [403, 376] on input "text" at bounding box center [388, 387] width 103 height 23
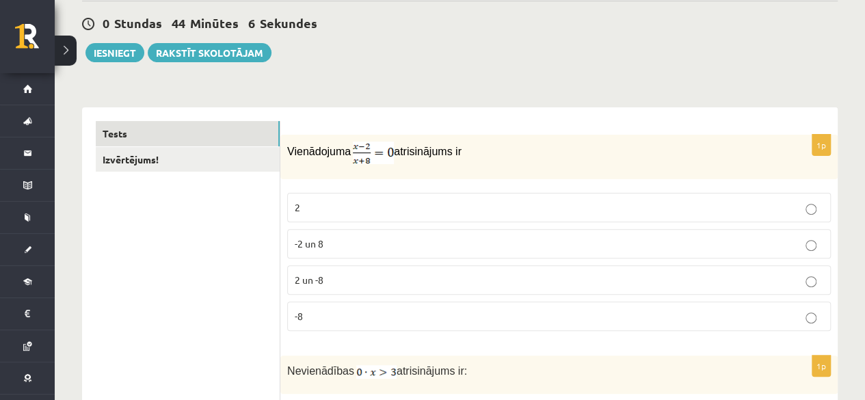
scroll to position [0, 0]
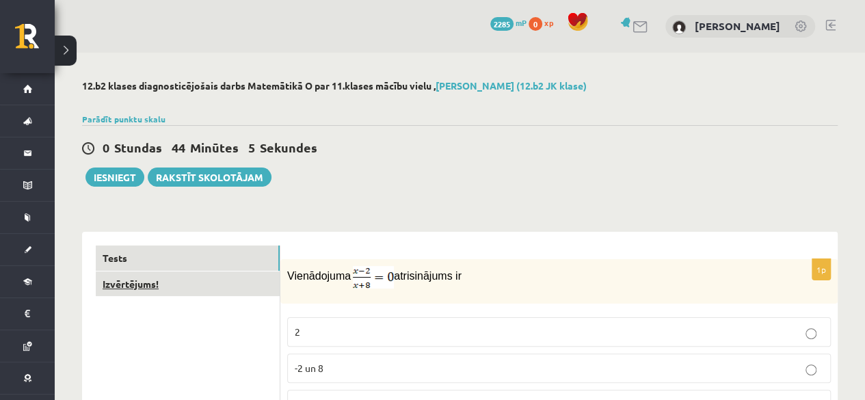
type input "*"
click at [228, 278] on link "Izvērtējums!" at bounding box center [188, 284] width 184 height 25
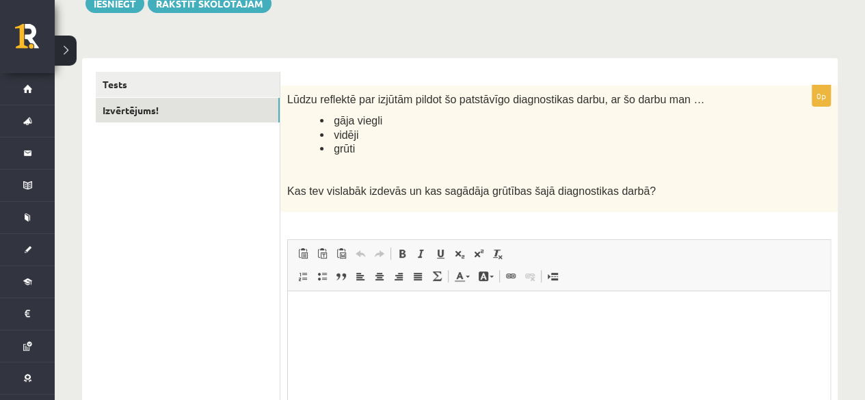
scroll to position [205, 0]
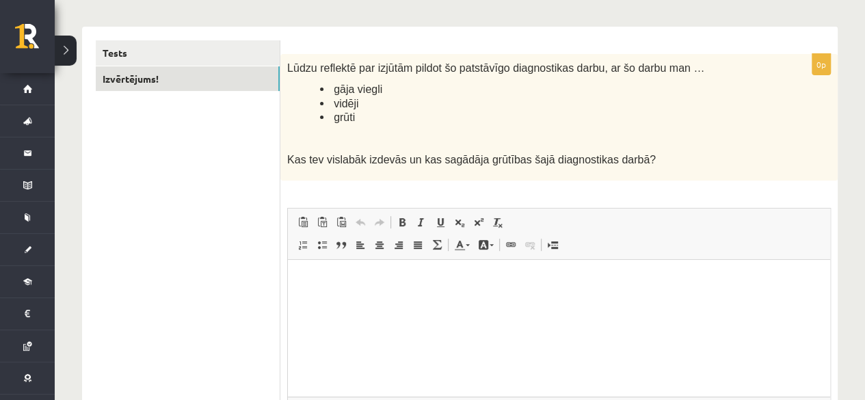
click at [318, 290] on html at bounding box center [559, 281] width 543 height 42
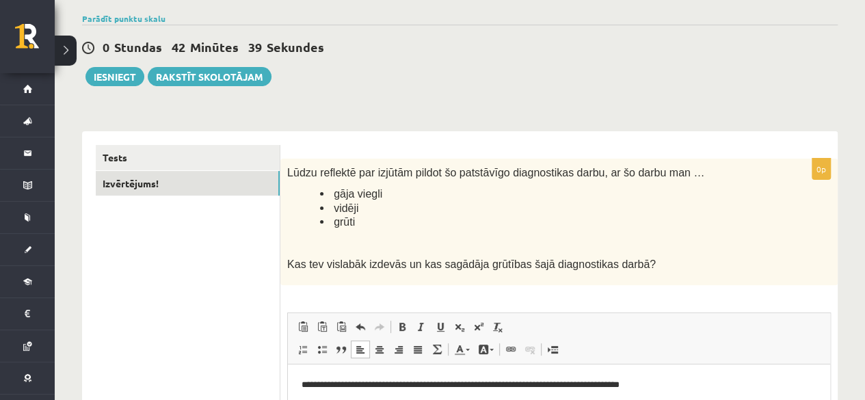
scroll to position [0, 0]
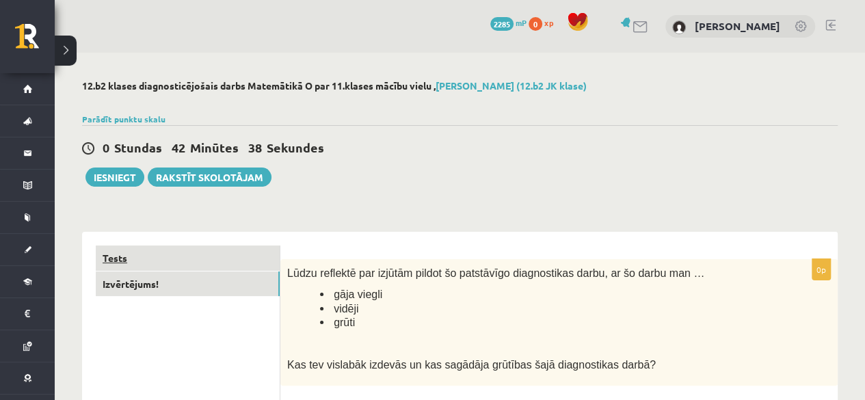
click at [192, 269] on link "Tests" at bounding box center [188, 258] width 184 height 25
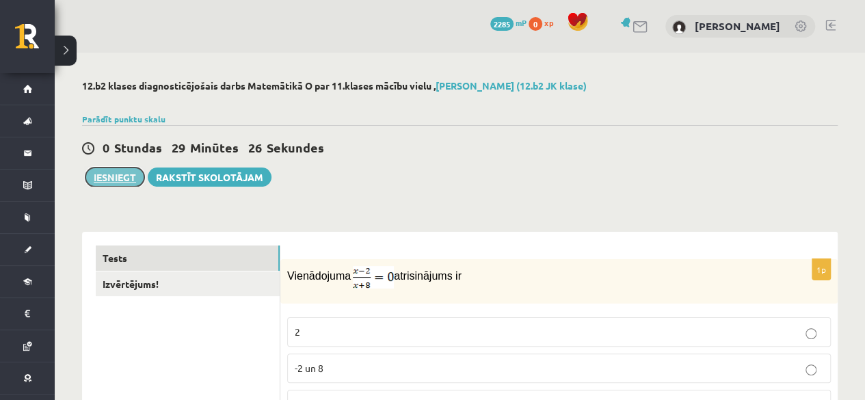
click at [103, 170] on button "Iesniegt" at bounding box center [115, 177] width 59 height 19
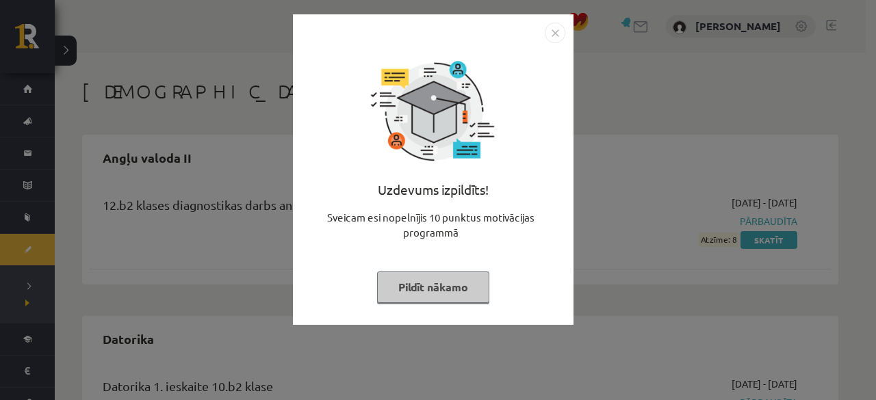
click at [439, 299] on button "Pildīt nākamo" at bounding box center [433, 287] width 112 height 31
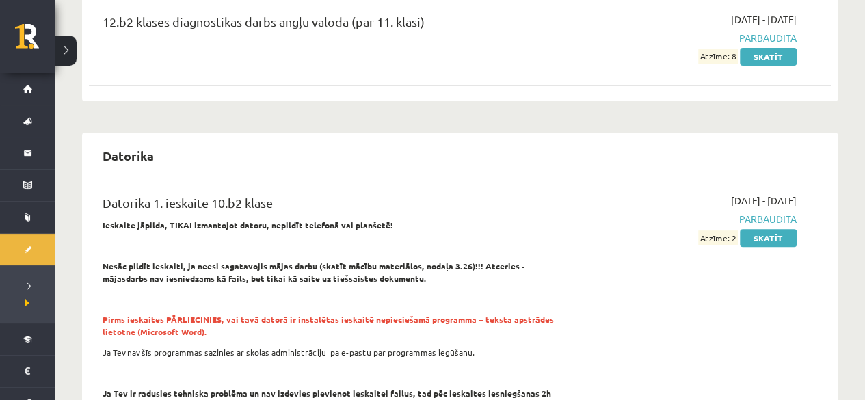
scroll to position [205, 0]
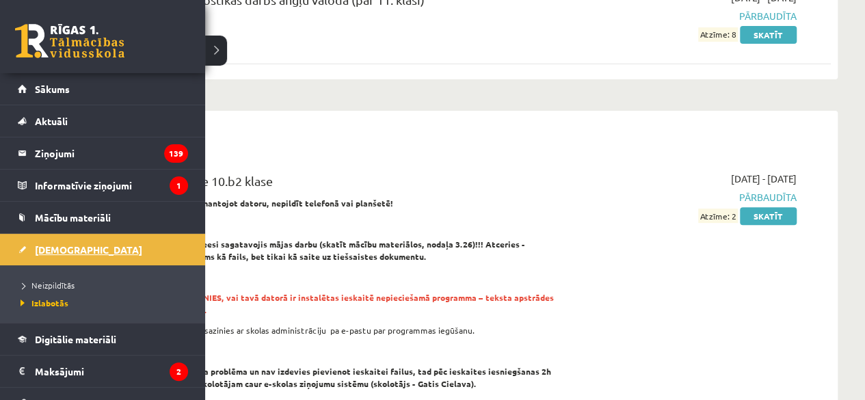
click at [49, 245] on span "[DEMOGRAPHIC_DATA]" at bounding box center [88, 250] width 107 height 12
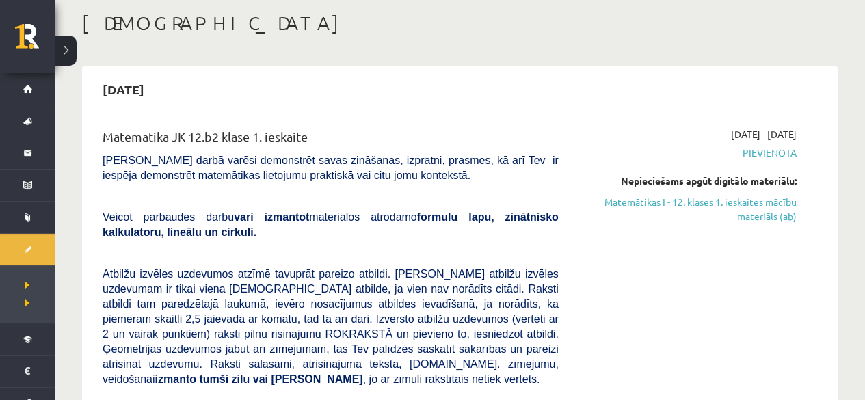
scroll to position [137, 0]
